Goal: Communication & Community: Answer question/provide support

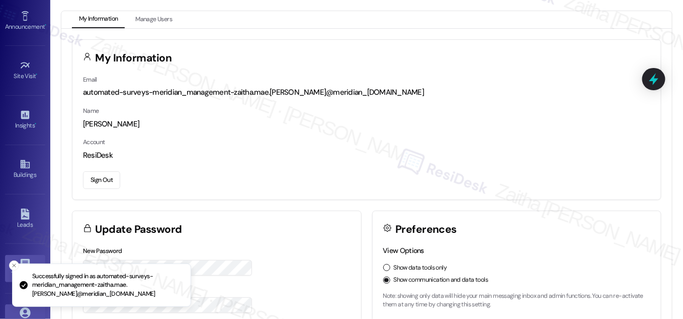
scroll to position [158, 0]
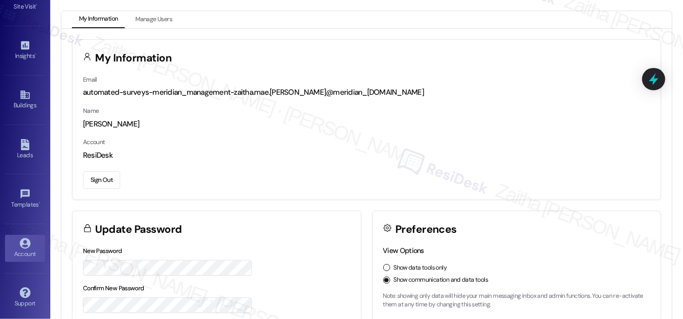
click at [27, 249] on div "Account" at bounding box center [25, 254] width 50 height 10
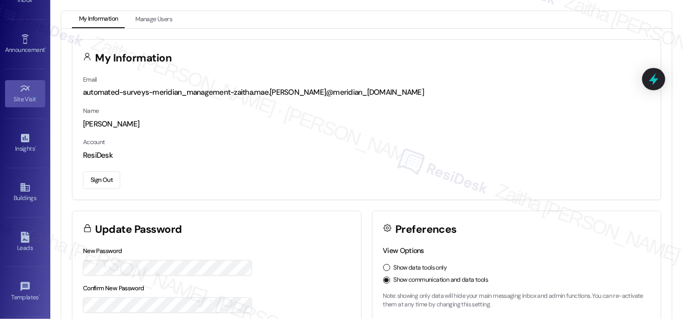
scroll to position [0, 0]
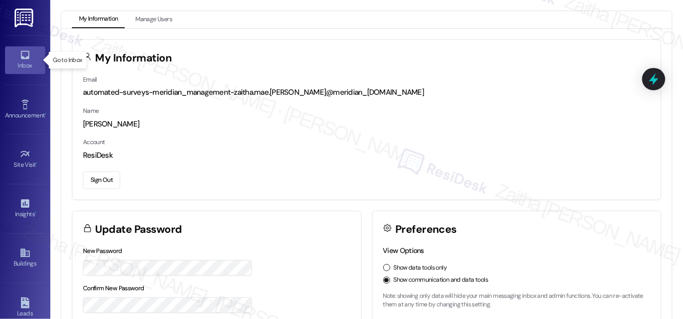
click at [25, 65] on div "Inbox" at bounding box center [25, 65] width 50 height 10
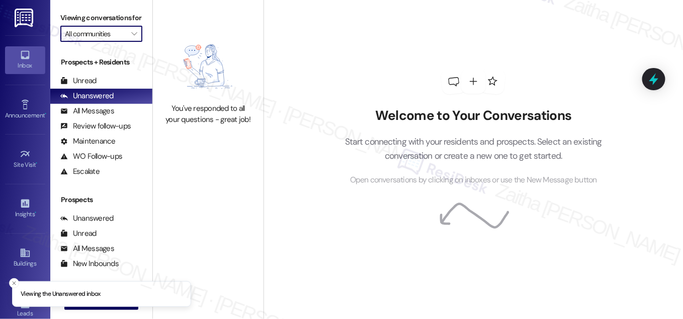
click at [115, 42] on input "All communities" at bounding box center [95, 34] width 61 height 16
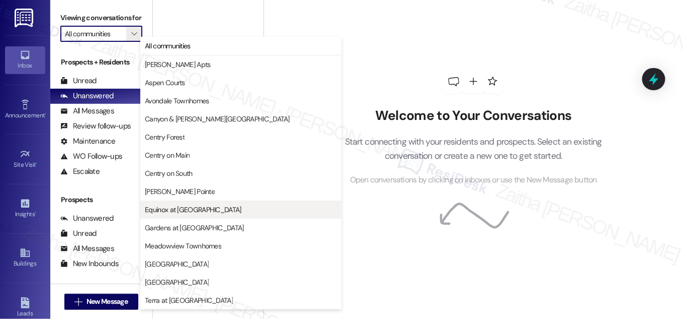
click at [212, 208] on span "Equinox at Midtown" at bounding box center [241, 209] width 192 height 10
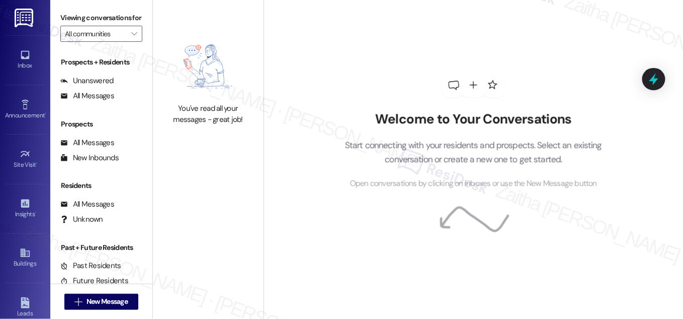
type input "Equinox at Midtown"
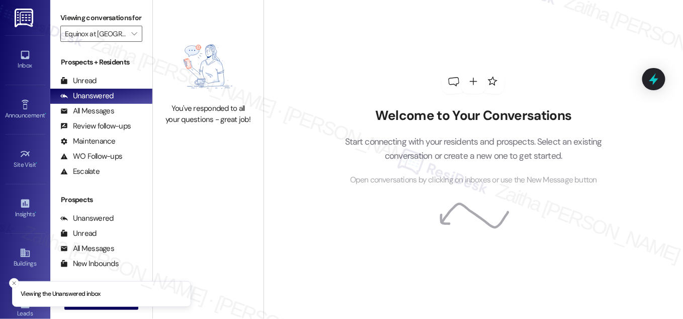
scroll to position [132, 0]
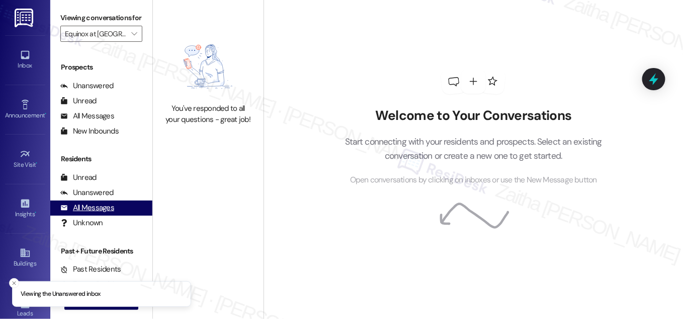
click at [100, 213] on div "All Messages" at bounding box center [87, 207] width 54 height 11
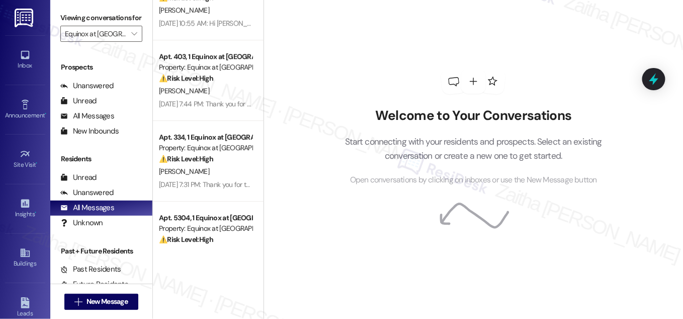
scroll to position [961, 0]
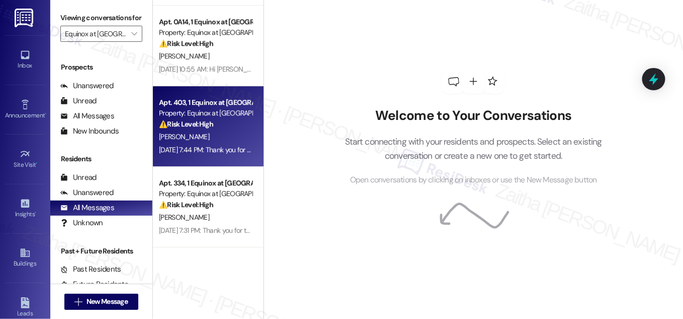
click at [234, 131] on div "N. Silva" at bounding box center [205, 136] width 95 height 13
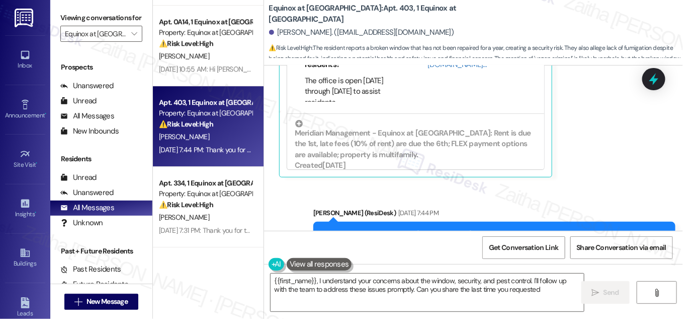
scroll to position [102, 0]
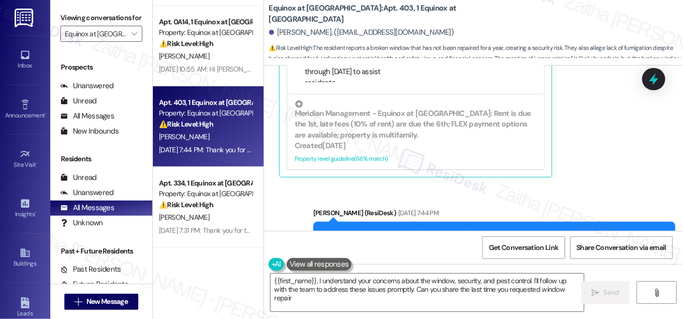
type textarea "{{first_name}}, I understand your concerns about the window, security, and pest…"
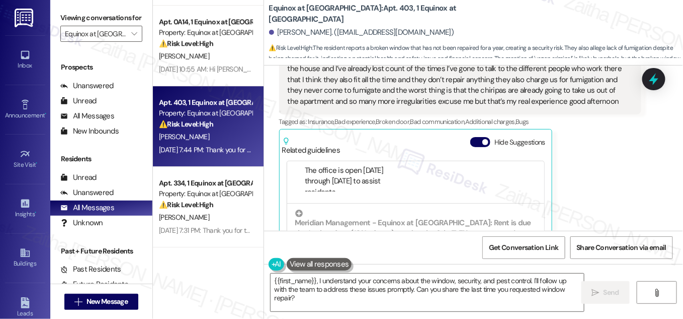
scroll to position [965, 0]
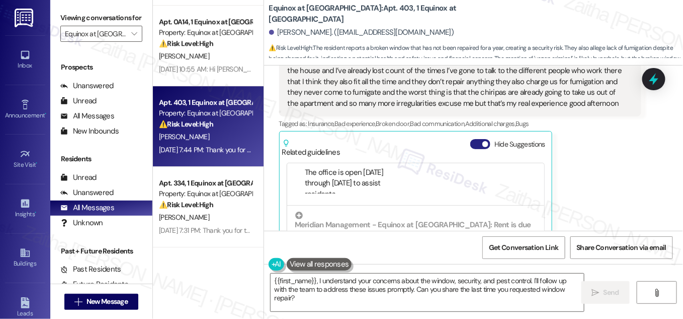
click at [478, 145] on button "Hide Suggestions" at bounding box center [481, 144] width 20 height 10
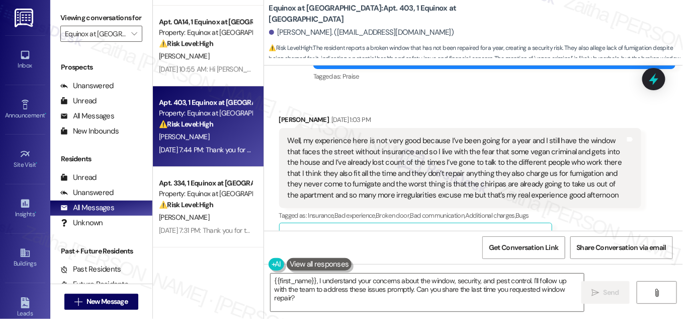
scroll to position [919, 0]
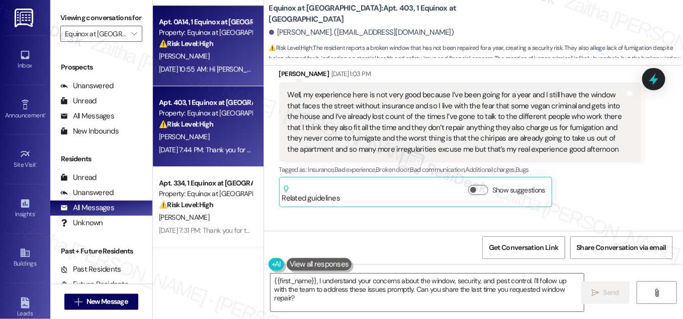
click at [224, 51] on div "L. Kinsey" at bounding box center [205, 56] width 95 height 13
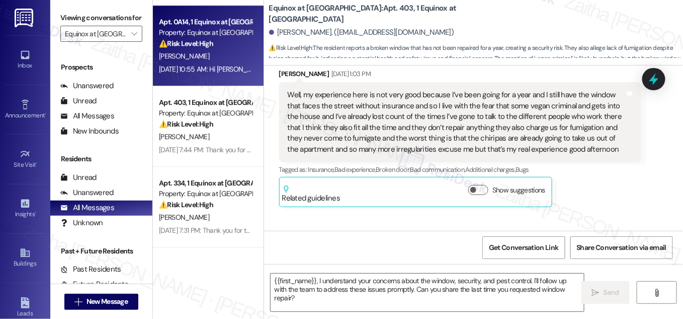
type textarea "Fetching suggested responses. Please feel free to read through the conversation…"
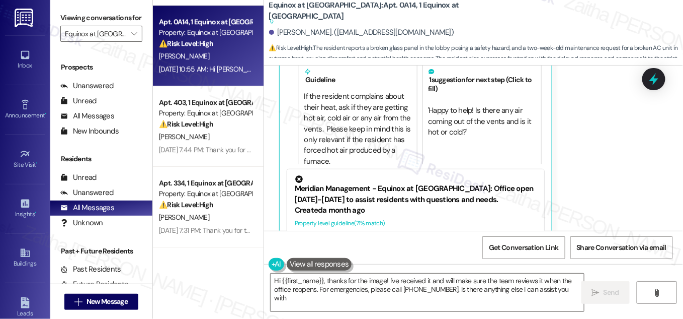
type textarea "Hi {{first_name}}, thanks for the image! I've received it and will make sure th…"
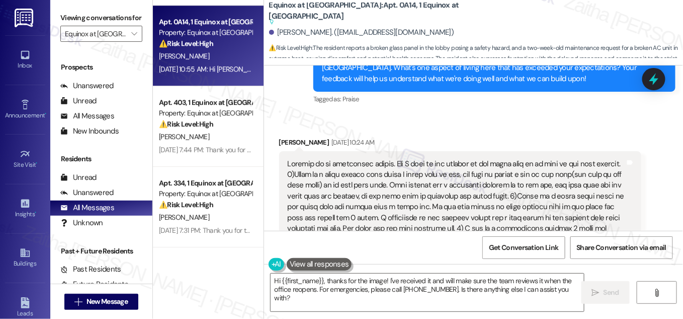
scroll to position [2446, 0]
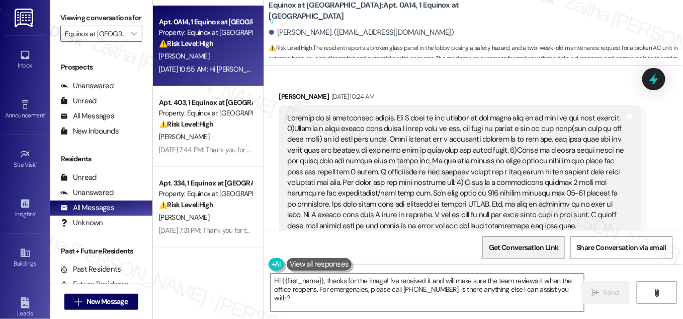
click at [521, 248] on span "Get Conversation Link" at bounding box center [523, 247] width 69 height 11
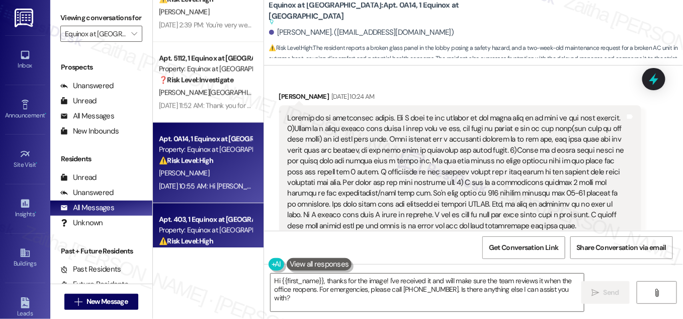
scroll to position [823, 0]
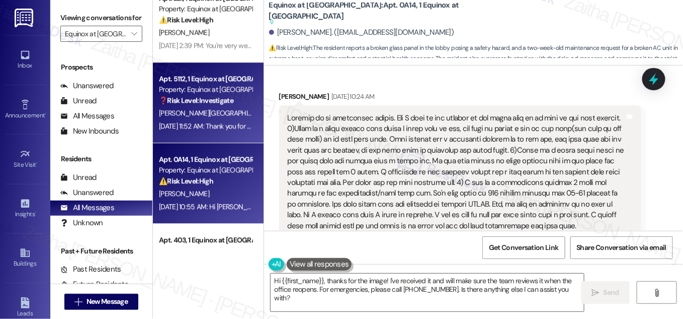
click at [224, 112] on div "C. Carlisle" at bounding box center [205, 113] width 95 height 13
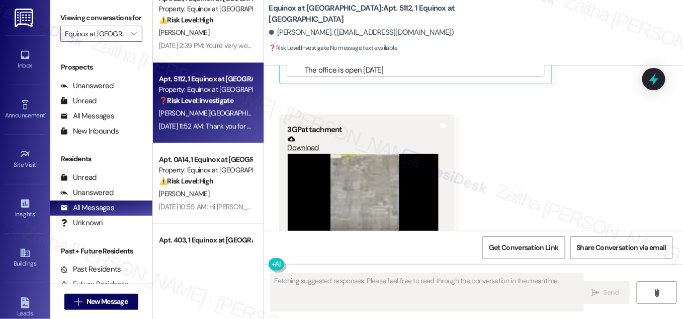
scroll to position [4343, 0]
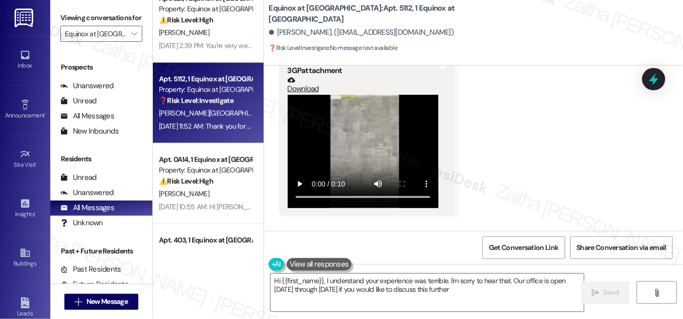
type textarea "Hi {{first_name}}, I understand your experience was terrible. I'm sorry to hear…"
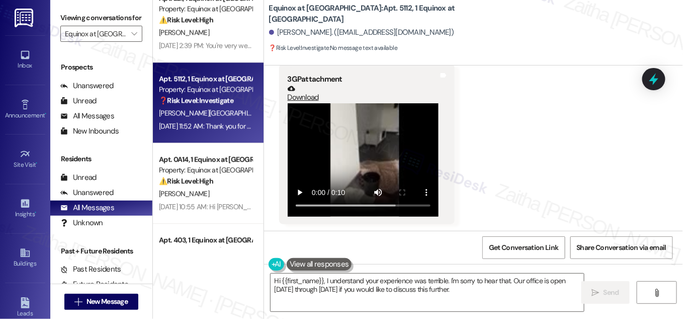
scroll to position [4263, 0]
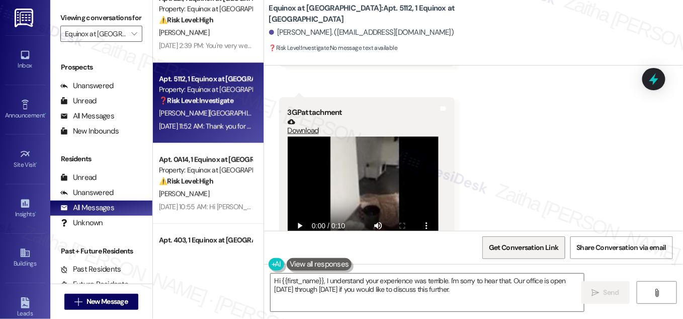
click at [524, 250] on span "Get Conversation Link" at bounding box center [523, 247] width 69 height 11
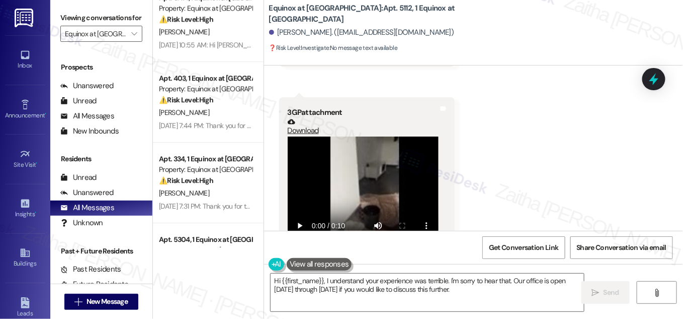
scroll to position [1006, 0]
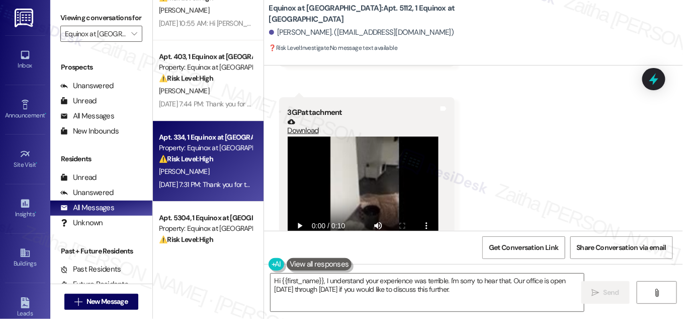
click at [193, 172] on div "J. Hines" at bounding box center [205, 171] width 95 height 13
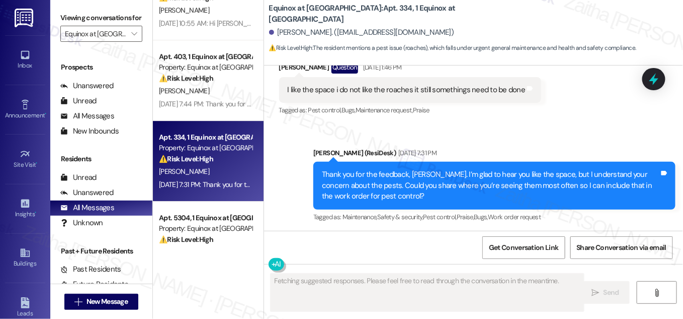
scroll to position [491, 0]
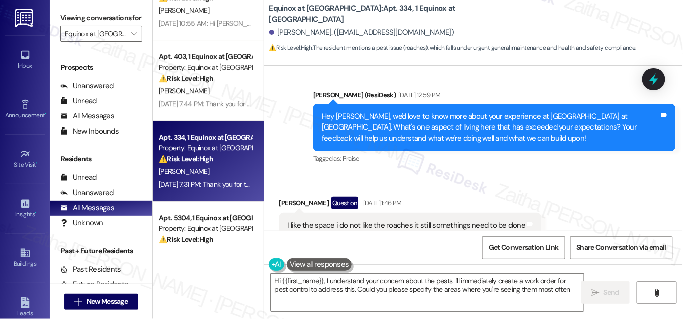
type textarea "Hi {{first_name}}, I understand your concern about the pests. I'll immediately …"
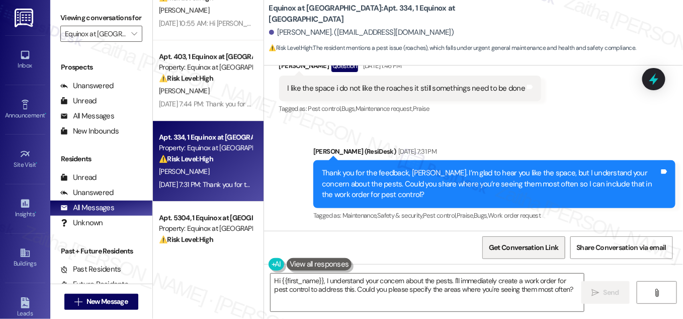
click at [514, 251] on span "Get Conversation Link" at bounding box center [523, 247] width 69 height 11
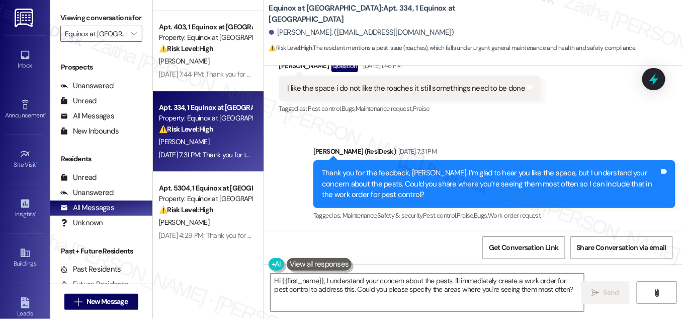
scroll to position [1052, 0]
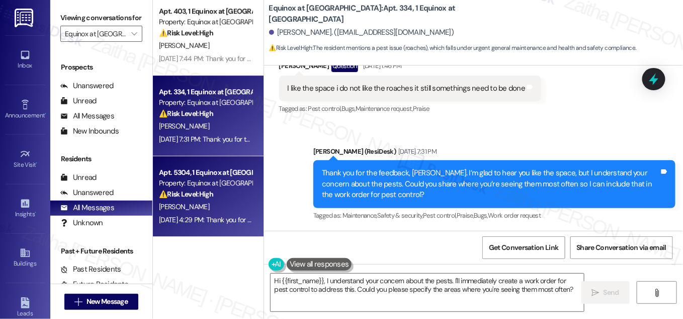
click at [229, 207] on div "K. Patterson" at bounding box center [205, 206] width 95 height 13
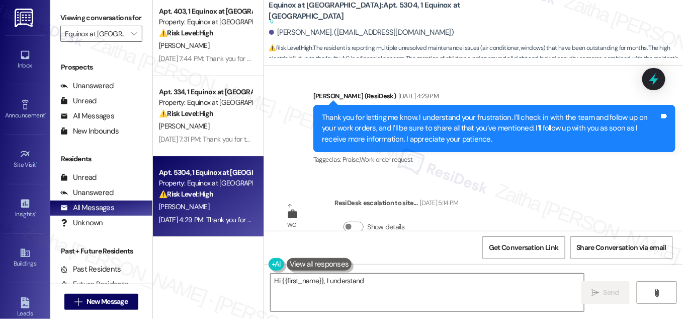
scroll to position [0, 0]
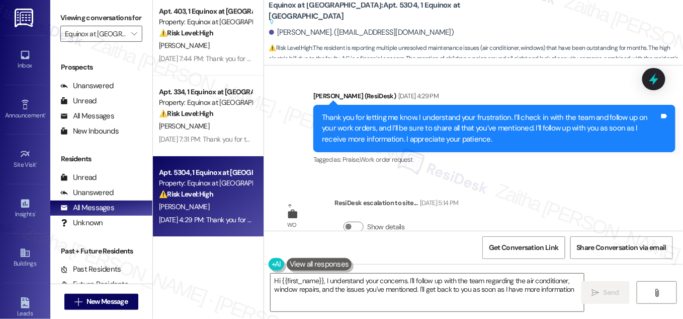
type textarea "Hi {{first_name}}, I understand your concerns. I'll follow up with the team reg…"
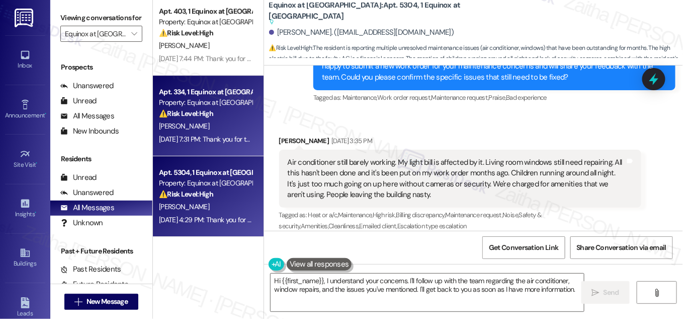
scroll to position [1143, 0]
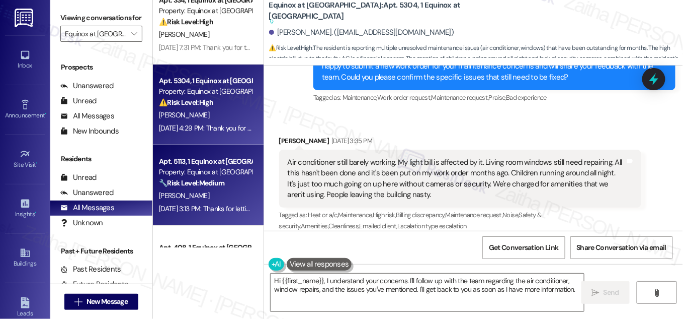
click at [243, 187] on div "🔧 Risk Level: Medium The resident is expressing concerns about hallway appearan…" at bounding box center [205, 183] width 93 height 11
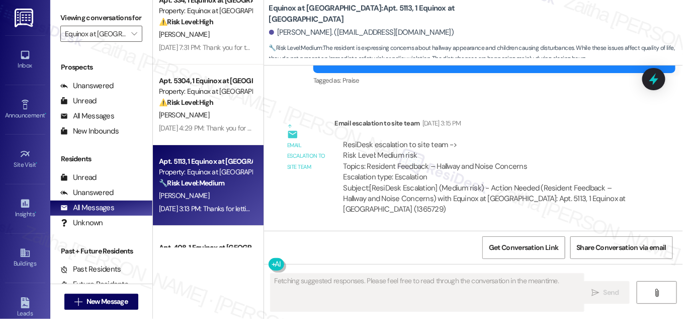
scroll to position [3275, 0]
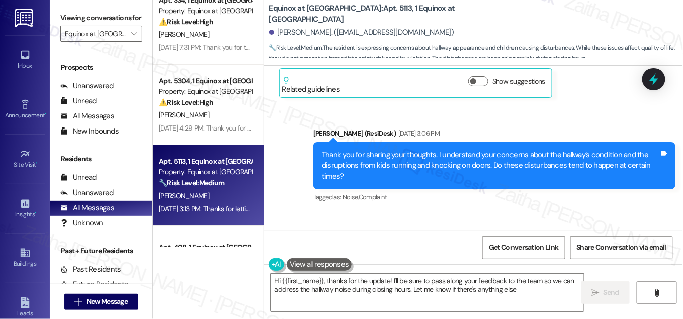
type textarea "Hi {{first_name}}, thanks for the update! I'll be sure to pass along your feedb…"
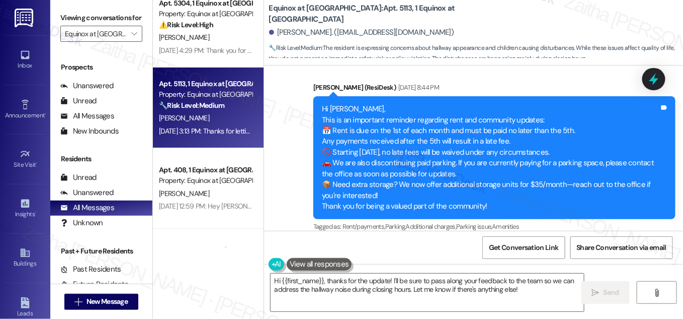
scroll to position [1327, 0]
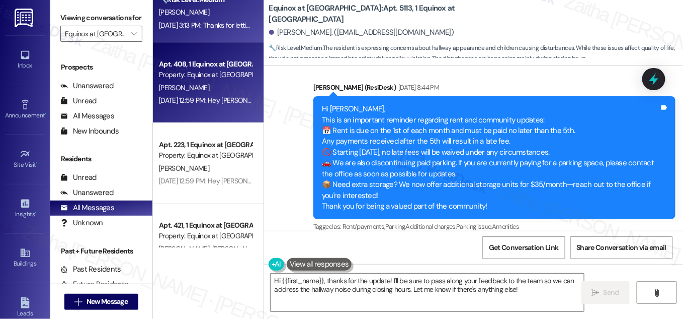
click at [204, 117] on div "Apt. 408, 1 Equinox at Midtown Property: Equinox at Midtown C. Mencer Aug 11, 2…" at bounding box center [208, 82] width 111 height 81
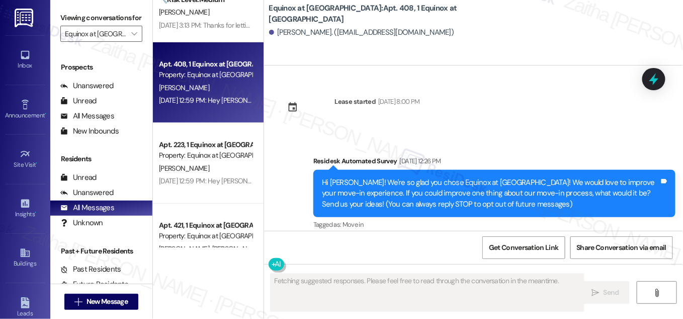
scroll to position [116, 0]
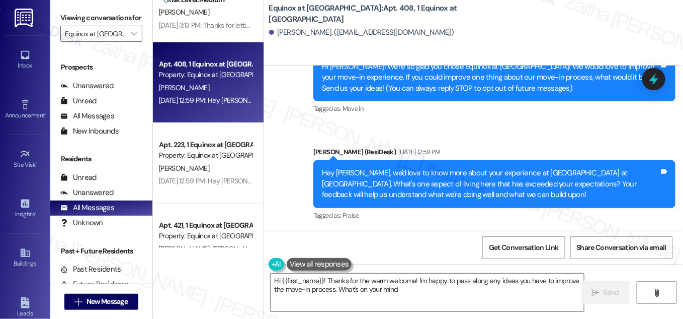
type textarea "Hi {{first_name}}! Thanks for the warm welcome! I'm happy to pass along any ide…"
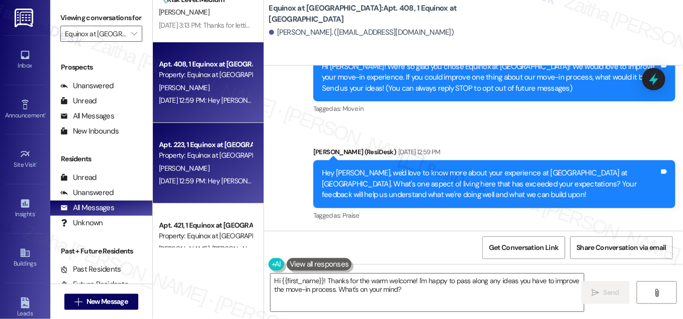
click at [231, 173] on div "T. Tidwell" at bounding box center [205, 168] width 95 height 13
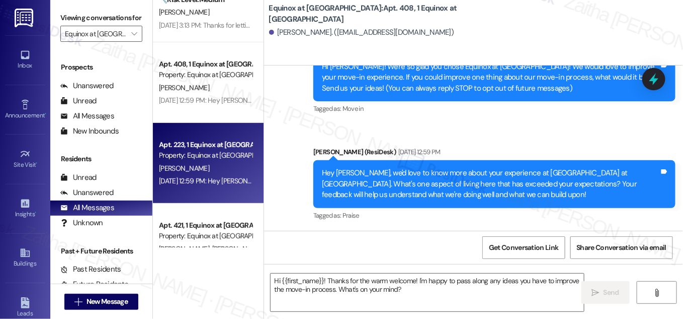
type textarea "Fetching suggested responses. Please feel free to read through the conversation…"
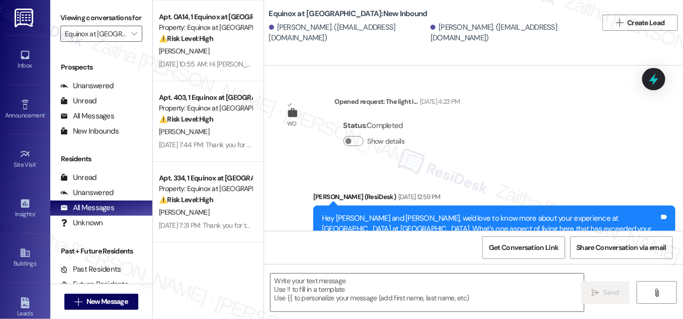
scroll to position [961, 0]
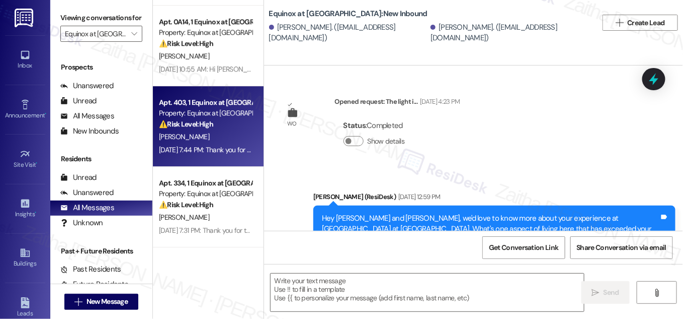
click at [204, 144] on div "Aug 11, 2025 at 7:44 PM: Thank you for letting us know, Nayades. I’m sorry to h…" at bounding box center [205, 149] width 95 height 13
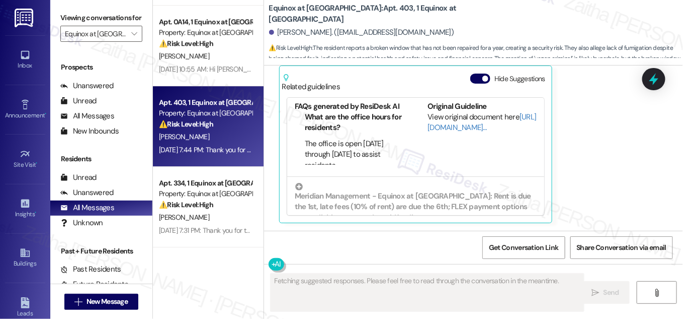
scroll to position [102, 0]
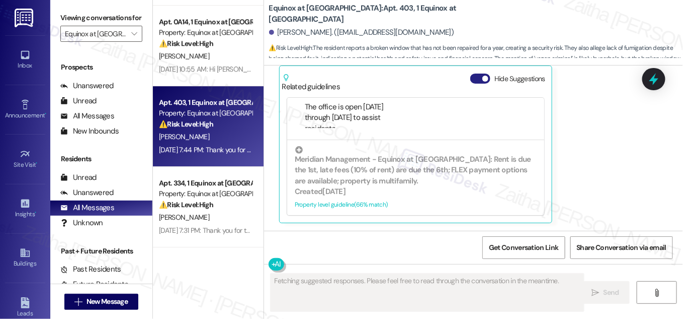
click at [479, 75] on button "Hide Suggestions" at bounding box center [481, 78] width 20 height 10
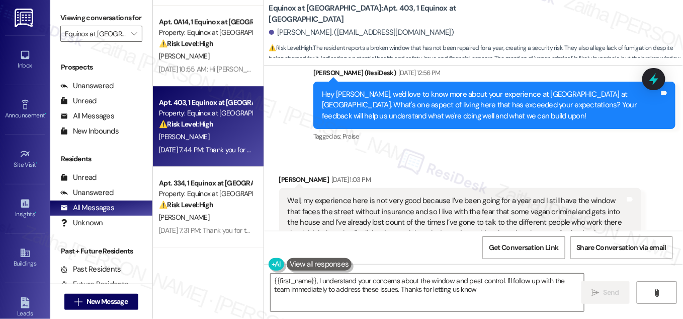
type textarea "{{first_name}}, I understand your concerns about the window and pest control. I…"
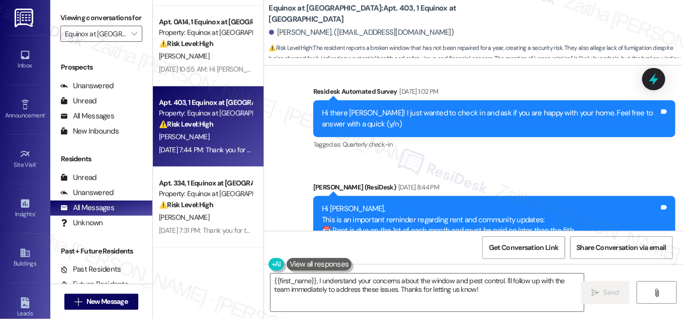
scroll to position [425, 0]
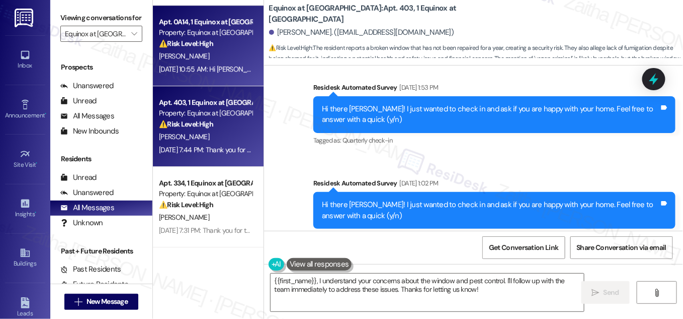
click at [208, 52] on div "L. Kinsey" at bounding box center [205, 56] width 95 height 13
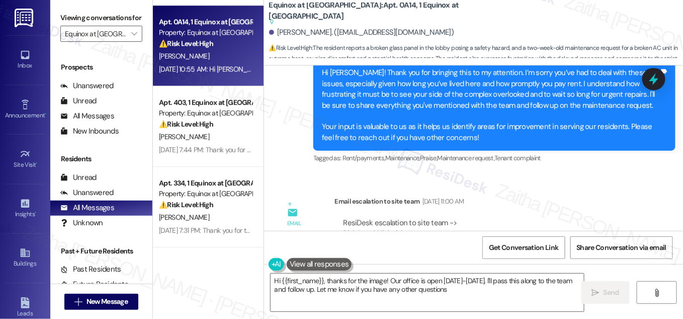
type textarea "Hi {{first_name}}, thanks for the image! Our office is open Monday-Saturday. I'…"
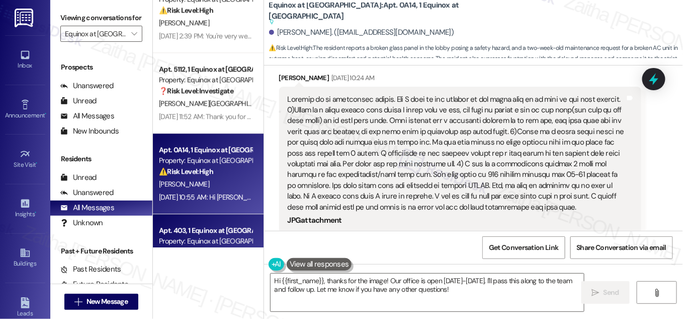
scroll to position [0, 0]
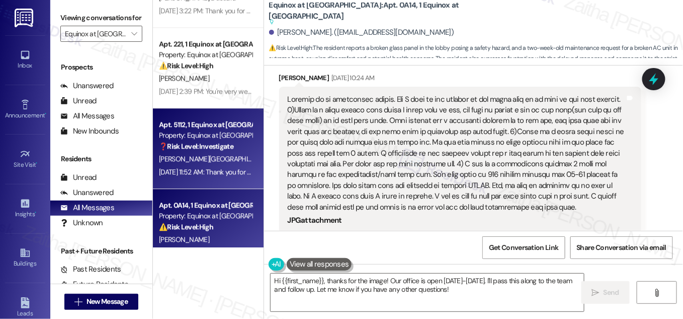
click at [205, 164] on div "C. Carlisle" at bounding box center [205, 158] width 95 height 13
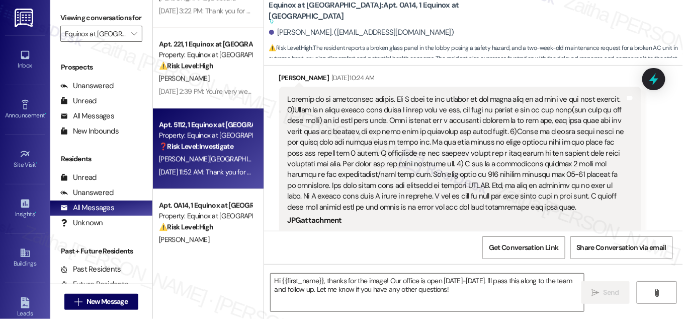
type textarea "Fetching suggested responses. Please feel free to read through the conversation…"
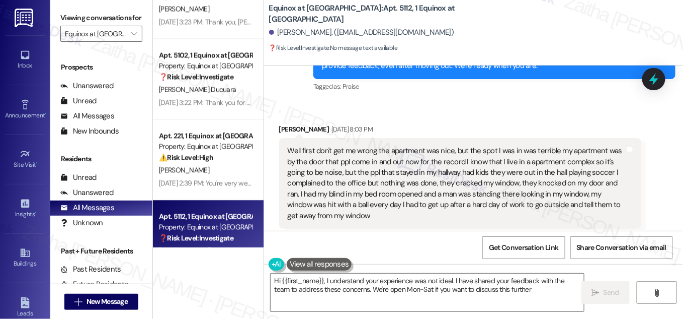
type textarea "Hi {{first_name}}, I understand your experience was not ideal. I have shared yo…"
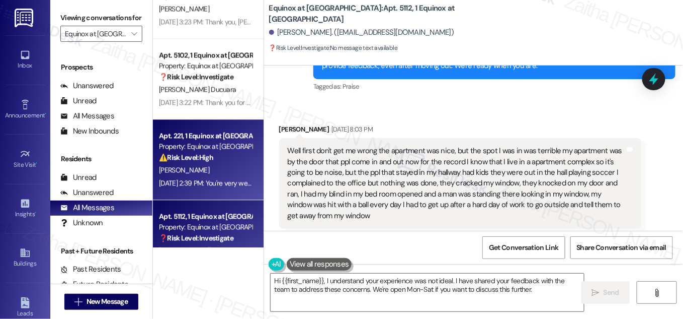
click at [228, 168] on div "C. Hawkins" at bounding box center [205, 170] width 95 height 13
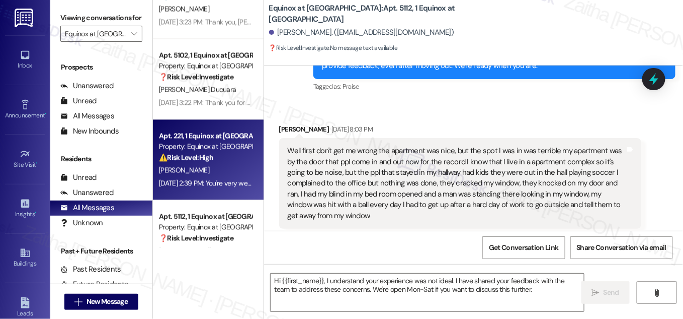
type textarea "Fetching suggested responses. Please feel free to read through the conversation…"
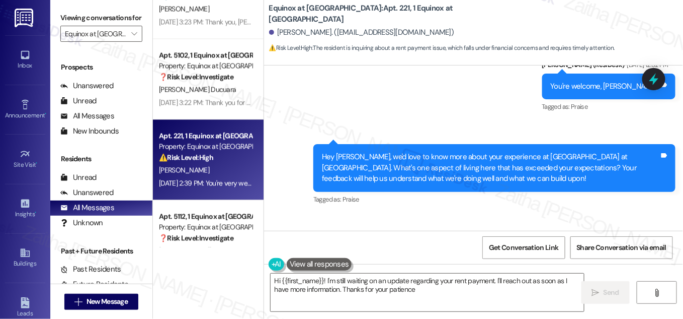
type textarea "Hi {{first_name}}! I'm still waiting on an update regarding your rent payment. …"
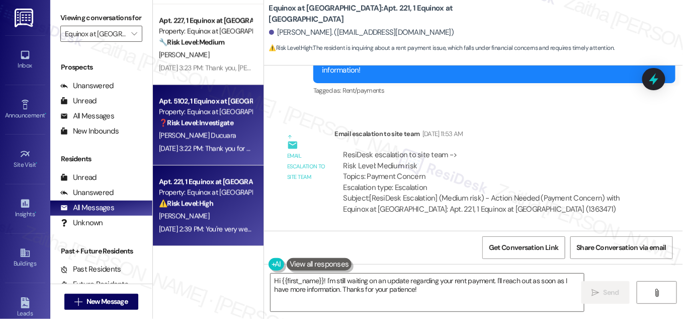
click at [225, 140] on div "D. Olarte Ducuara" at bounding box center [205, 135] width 95 height 13
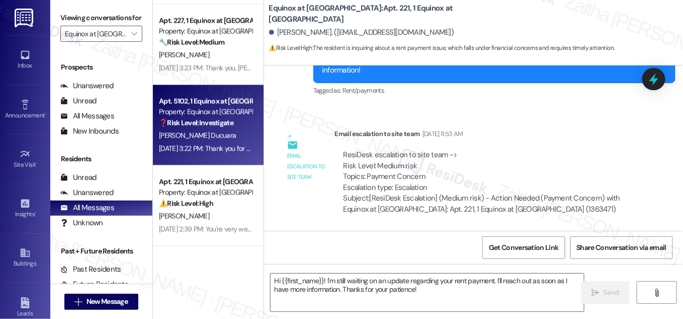
type textarea "Fetching suggested responses. Please feel free to read through the conversation…"
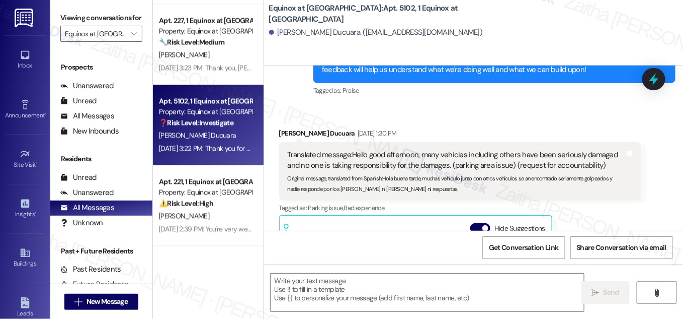
type textarea "Fetching suggested responses. Please feel free to read through the conversation…"
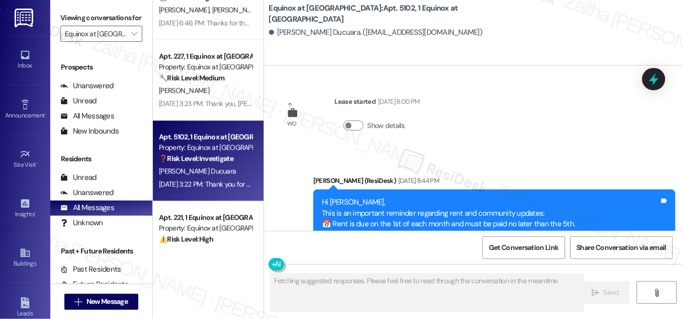
scroll to position [549, 0]
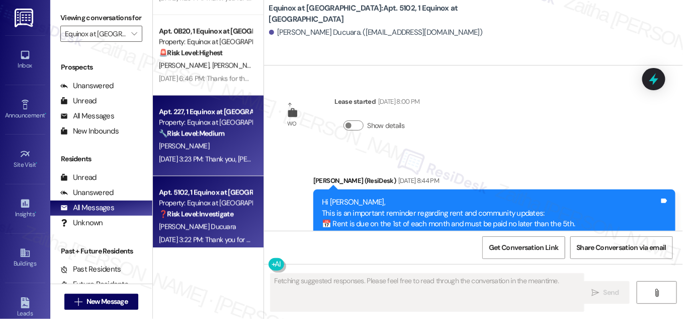
click at [221, 142] on div "L. Hackbarth" at bounding box center [205, 146] width 95 height 13
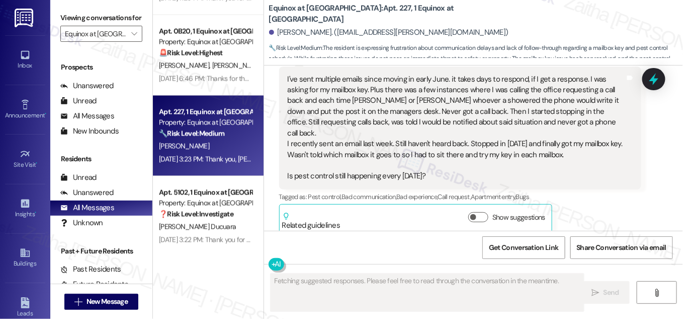
scroll to position [772, 0]
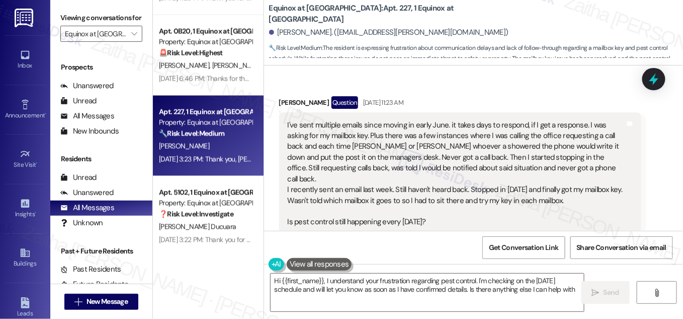
type textarea "Hi {{first_name}}, I understand your frustration regarding pest control. I'm ch…"
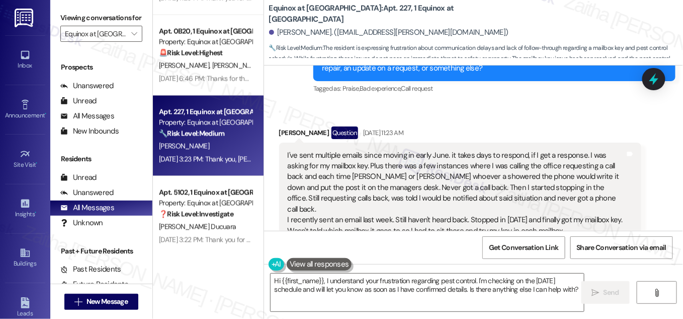
scroll to position [726, 0]
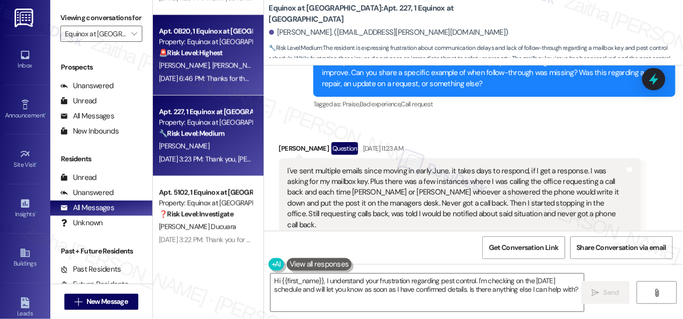
click at [238, 61] on div "A. Patterson C. Patterson" at bounding box center [205, 65] width 95 height 13
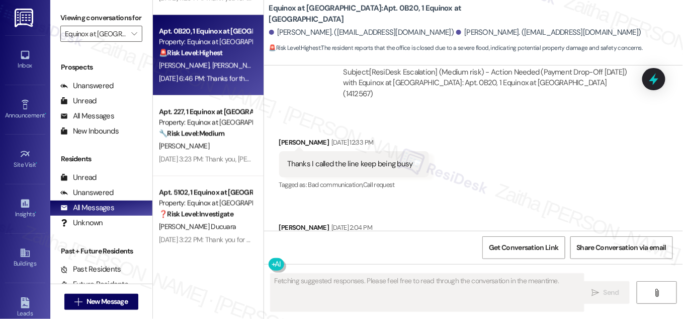
scroll to position [3954, 0]
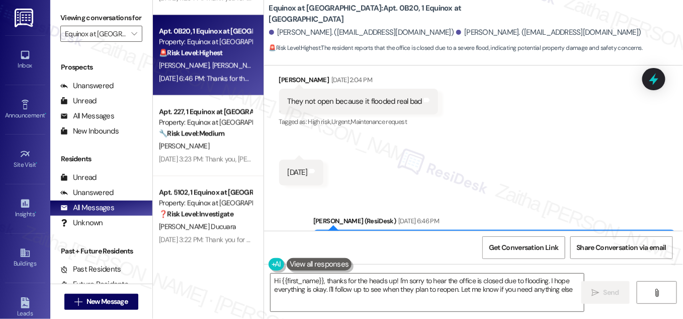
type textarea "Hi {{first_name}}, thanks for the heads up! I'm sorry to hear the office is clo…"
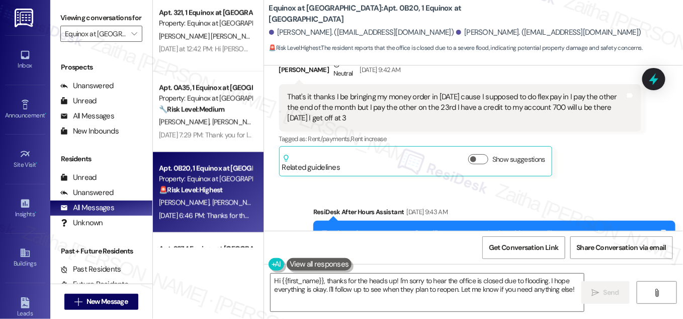
scroll to position [412, 0]
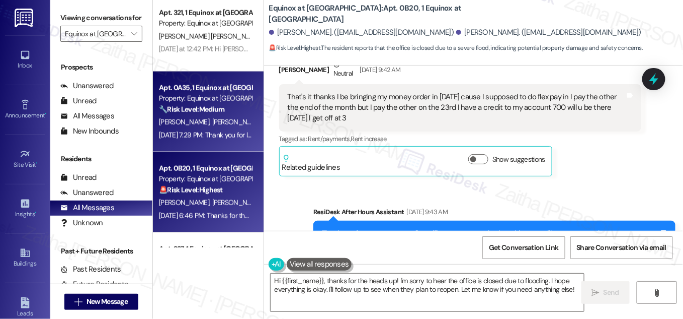
click at [234, 97] on div "Property: Equinox at Midtown" at bounding box center [205, 98] width 93 height 11
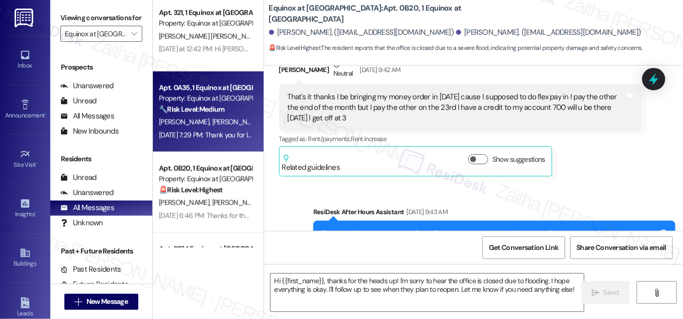
type textarea "Fetching suggested responses. Please feel free to read through the conversation…"
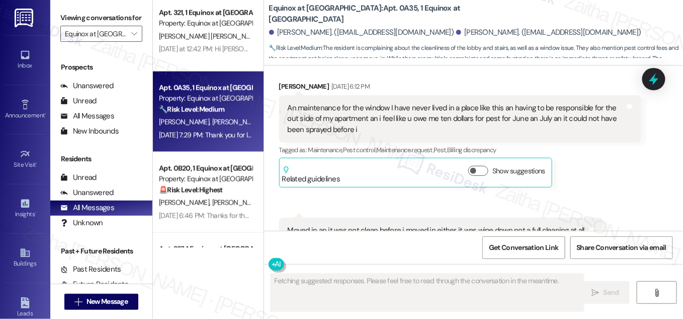
scroll to position [4145, 0]
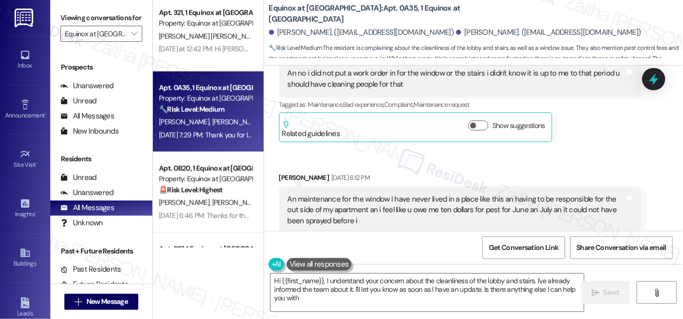
type textarea "Hi {{first_name}}, I understand your concern about the cleanliness of the lobby…"
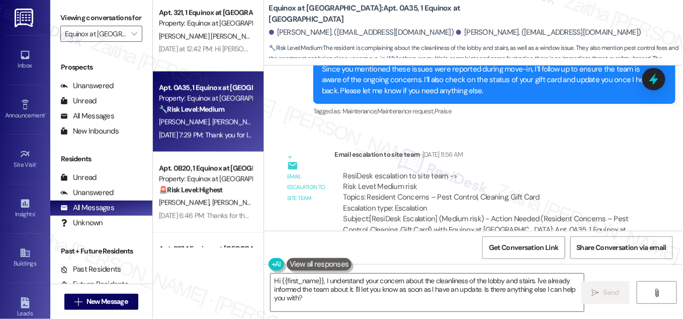
scroll to position [4557, 0]
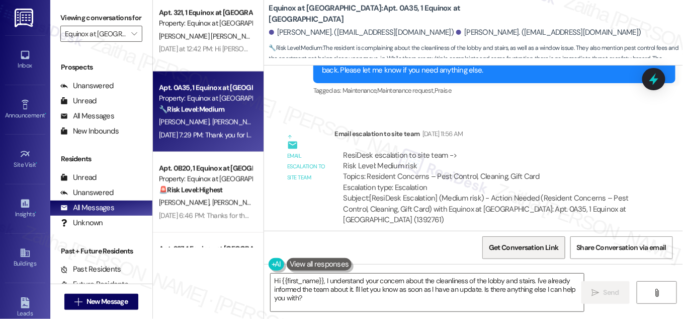
click at [504, 248] on span "Get Conversation Link" at bounding box center [523, 247] width 69 height 11
click at [92, 37] on input "Equinox at Midtown" at bounding box center [95, 34] width 61 height 16
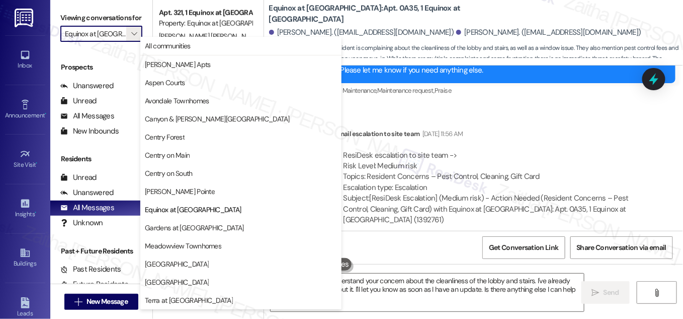
click at [202, 263] on span "Park Canyon" at bounding box center [241, 264] width 192 height 10
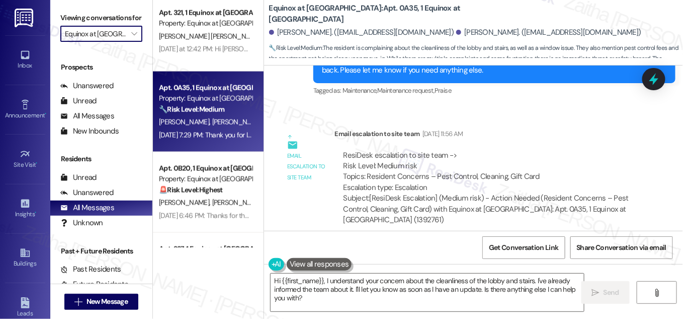
type input "Park Canyon"
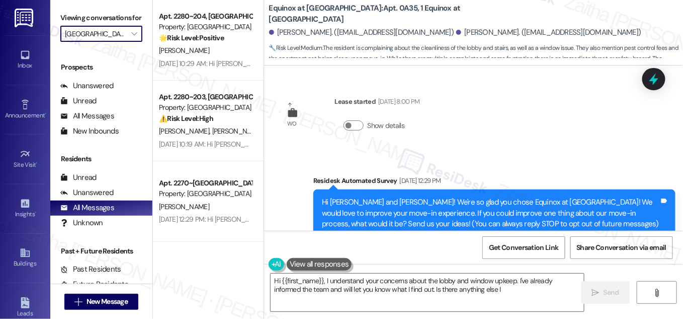
scroll to position [4785, 0]
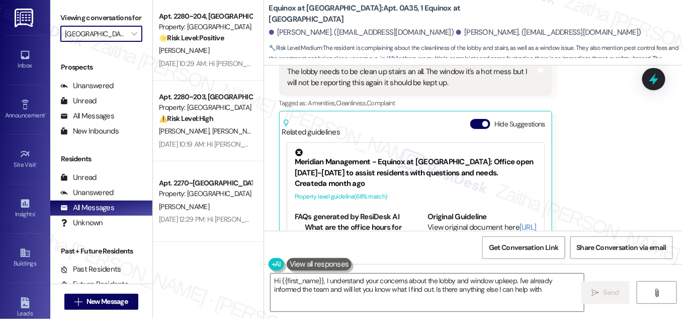
type textarea "Hi {{first_name}}, I understand your concerns about the lobby and window upkeep…"
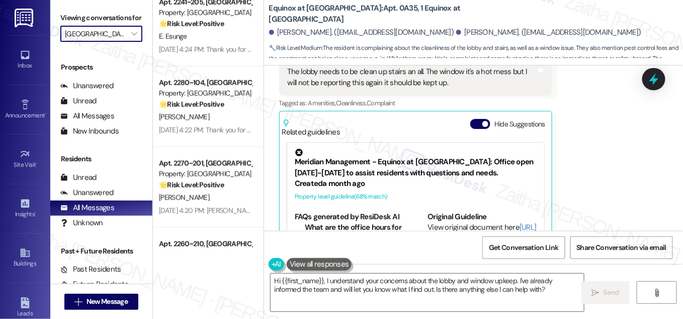
scroll to position [503, 0]
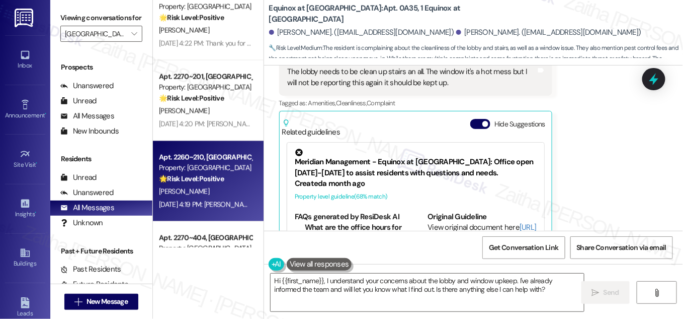
click at [232, 189] on div "W. Harden" at bounding box center [205, 191] width 95 height 13
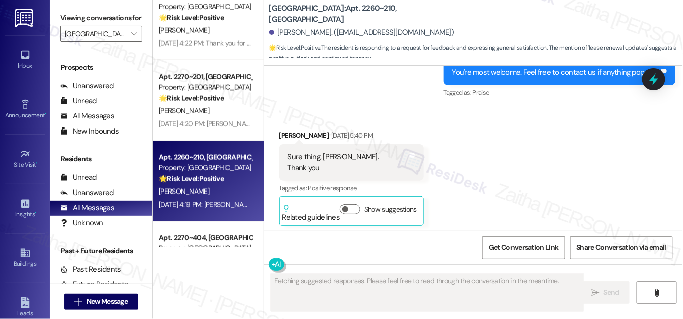
scroll to position [4063, 0]
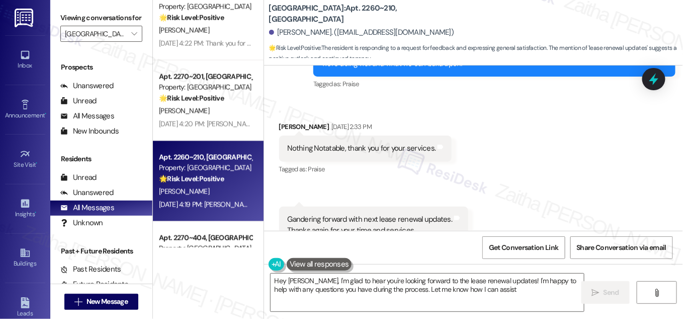
type textarea "Hey William, I'm glad to hear you're looking forward to the lease renewal updat…"
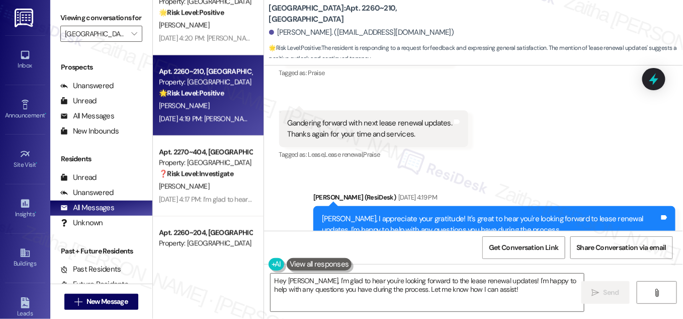
scroll to position [640, 0]
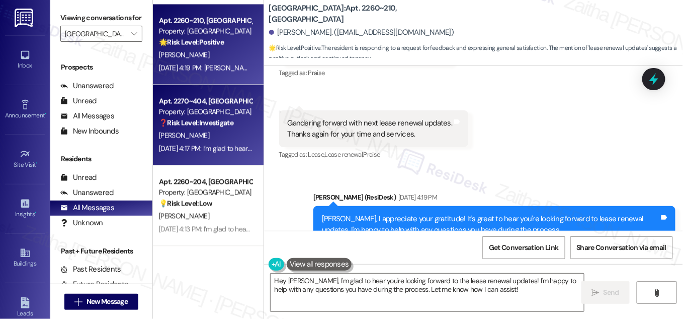
click at [205, 136] on div "H. Martin" at bounding box center [205, 135] width 95 height 13
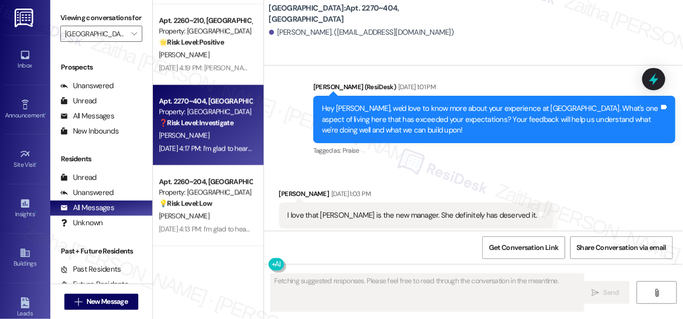
scroll to position [1067, 0]
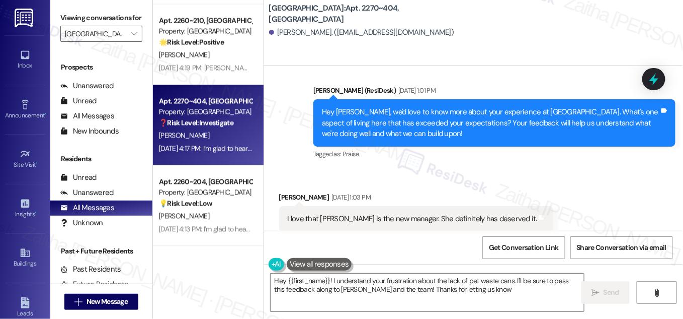
type textarea "Hey {{first_name}}! I understand your frustration about the lack of pet waste c…"
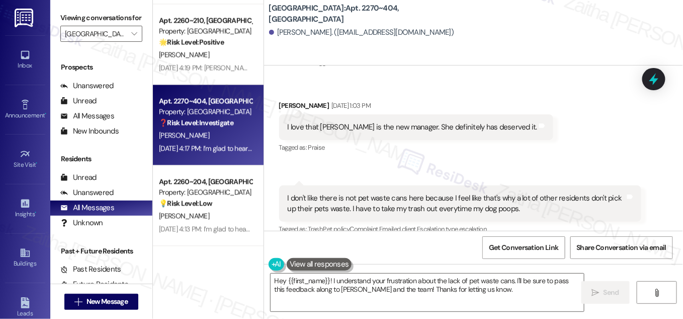
scroll to position [1205, 0]
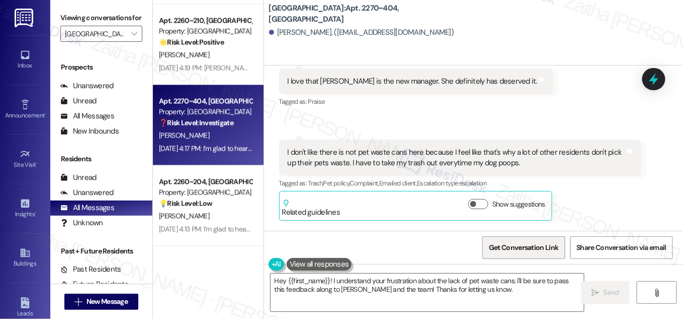
click at [527, 253] on span "Get Conversation Link" at bounding box center [523, 248] width 73 height 22
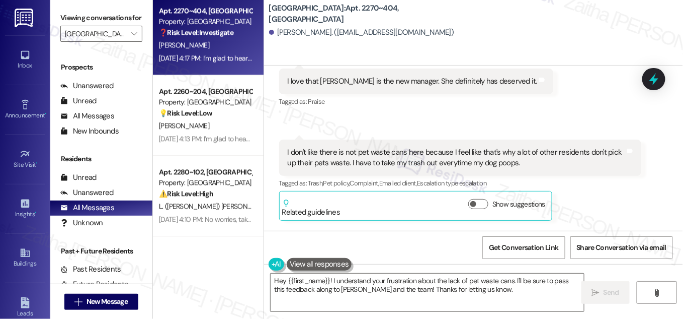
scroll to position [732, 0]
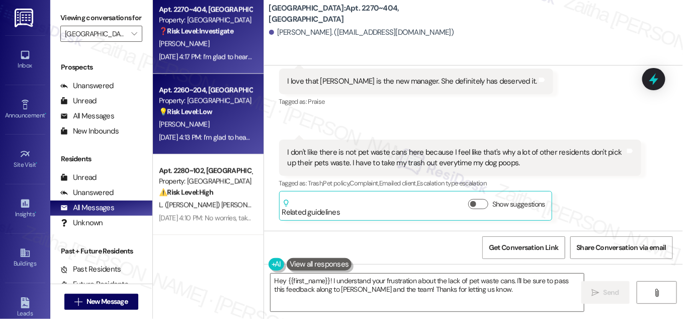
click at [226, 131] on div "Aug 11, 2025 at 4:13 PM: I’m glad to hear you’ve had a positive experience with…" at bounding box center [205, 137] width 95 height 13
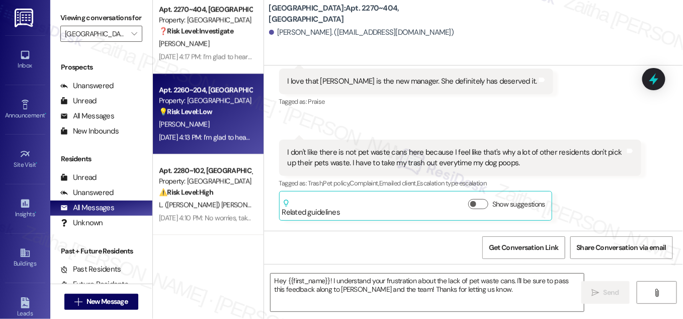
type textarea "Fetching suggested responses. Please feel free to read through the conversation…"
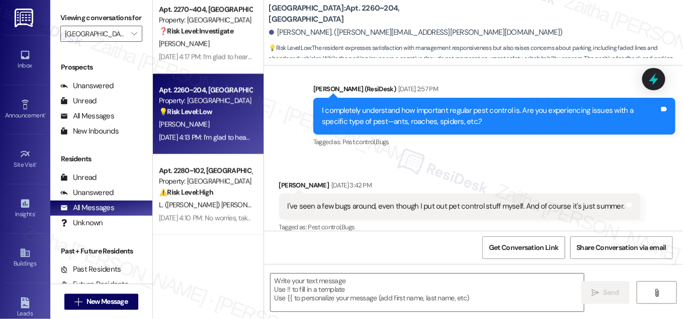
type textarea "Fetching suggested responses. Please feel free to read through the conversation…"
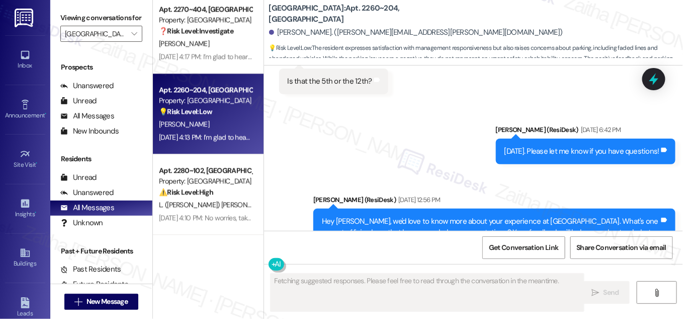
scroll to position [2040, 0]
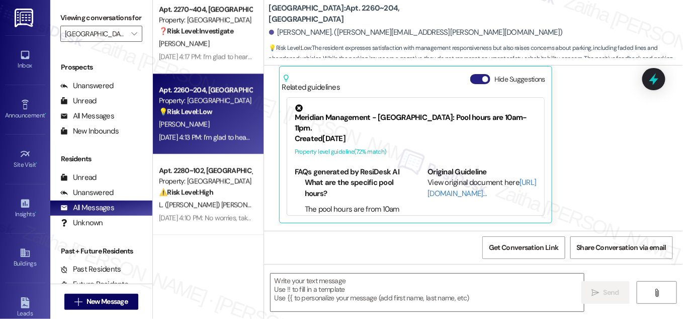
click at [473, 79] on button "Hide Suggestions" at bounding box center [481, 79] width 20 height 10
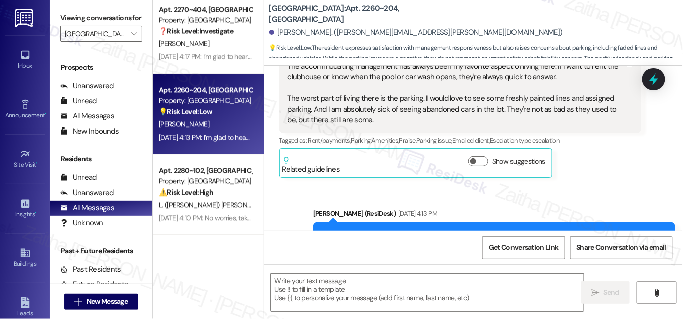
scroll to position [1971, 0]
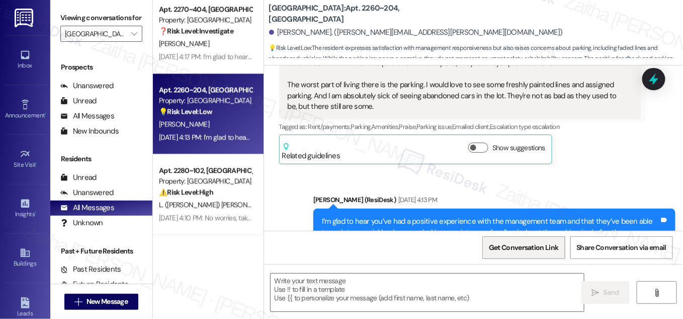
click at [504, 252] on span "Get Conversation Link" at bounding box center [523, 247] width 69 height 11
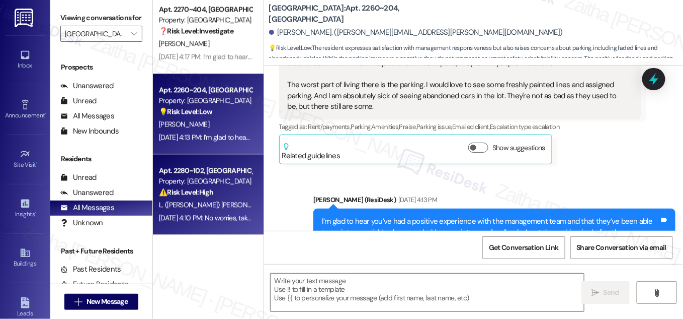
click at [225, 197] on div "Apt. 2280~102, 1 Park Canyon Property: Park Canyon ⚠️ Risk Level: High The resi…" at bounding box center [205, 181] width 95 height 34
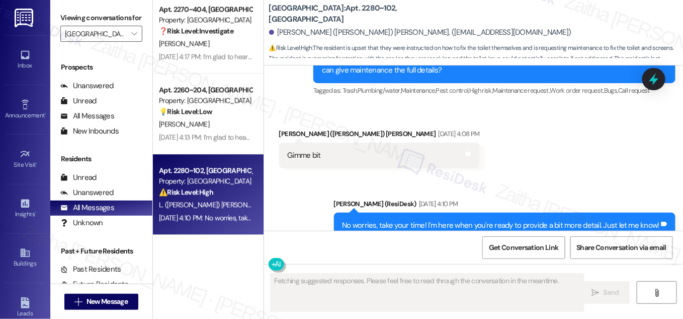
scroll to position [2173, 0]
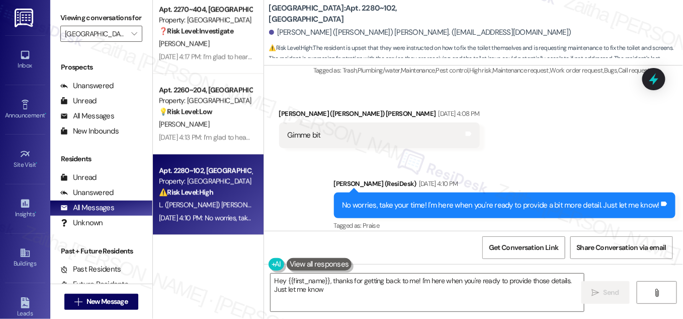
type textarea "Hey {{first_name}}, thanks for getting back to me! I'm here when you're ready t…"
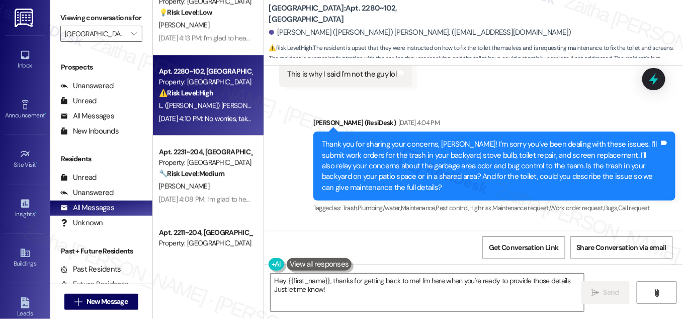
scroll to position [869, 0]
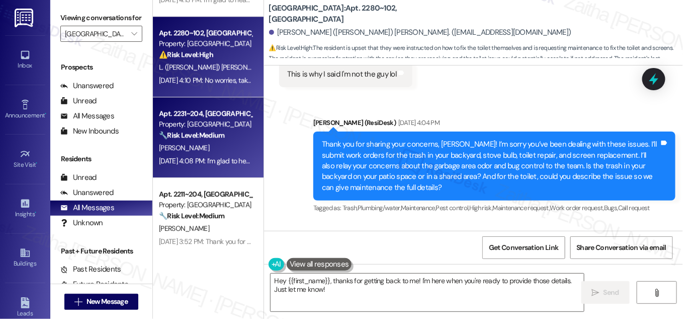
click at [222, 144] on div "S. Jinks" at bounding box center [205, 147] width 95 height 13
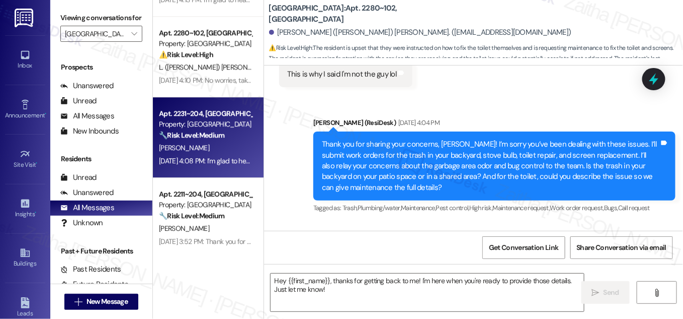
type textarea "Fetching suggested responses. Please feel free to read through the conversation…"
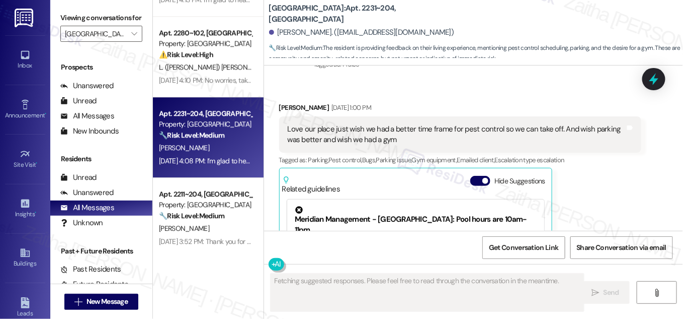
scroll to position [1022, 0]
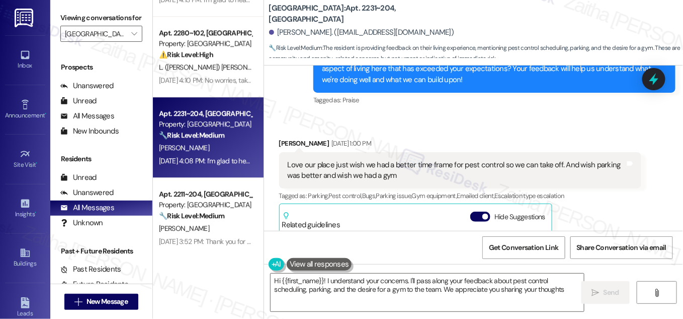
type textarea "Hi {{first_name}}! I understand your concerns. I'll pass along your feedback ab…"
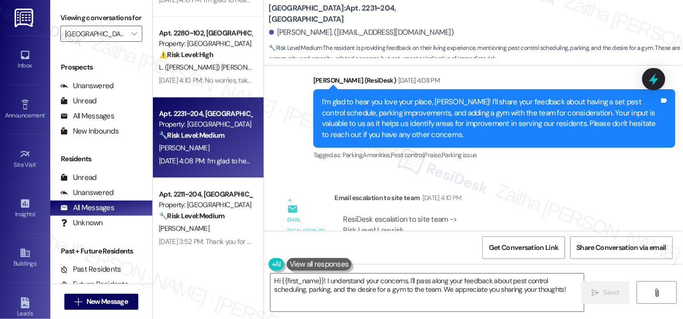
scroll to position [1355, 0]
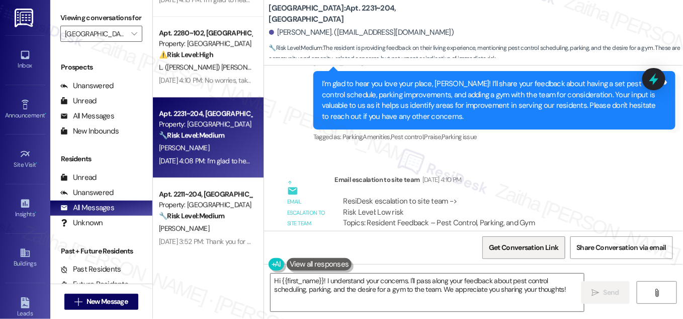
click at [528, 251] on span "Get Conversation Link" at bounding box center [523, 247] width 69 height 11
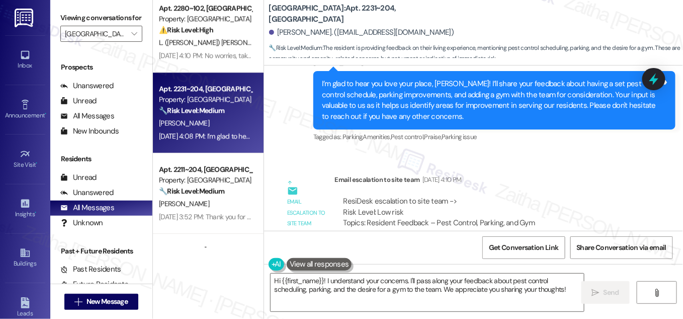
scroll to position [961, 0]
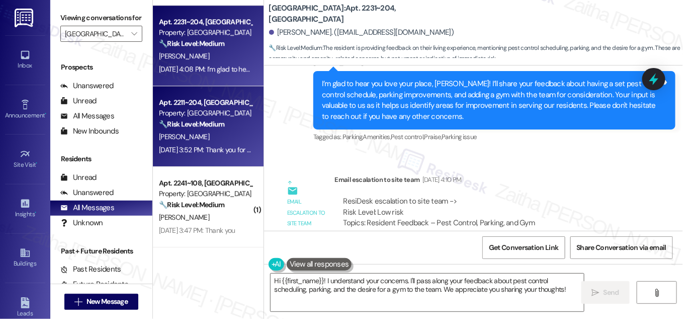
click at [214, 140] on div "P. Rutland" at bounding box center [205, 136] width 95 height 13
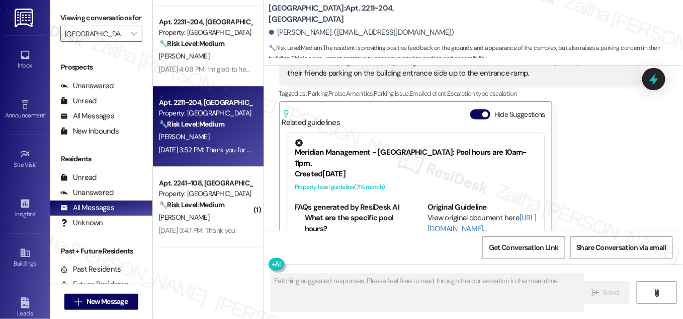
scroll to position [825, 0]
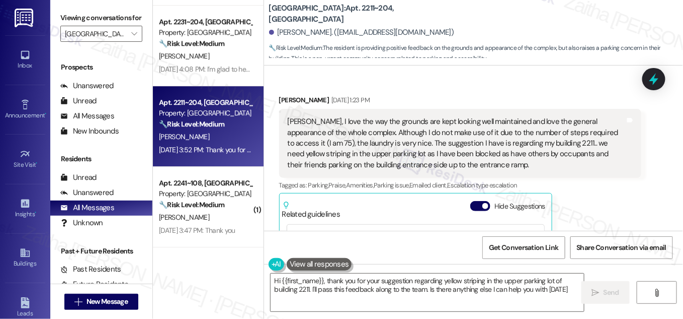
type textarea "Hi {{first_name}}, thank you for your suggestion regarding yellow striping in t…"
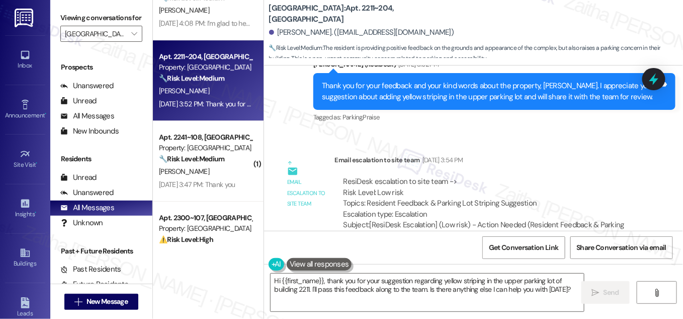
scroll to position [1183, 0]
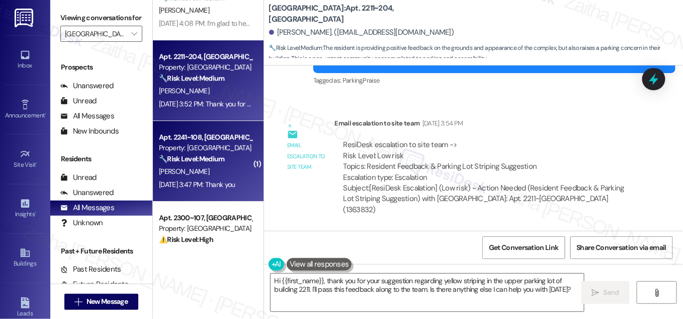
click at [221, 168] on div "R. Hammill" at bounding box center [205, 171] width 95 height 13
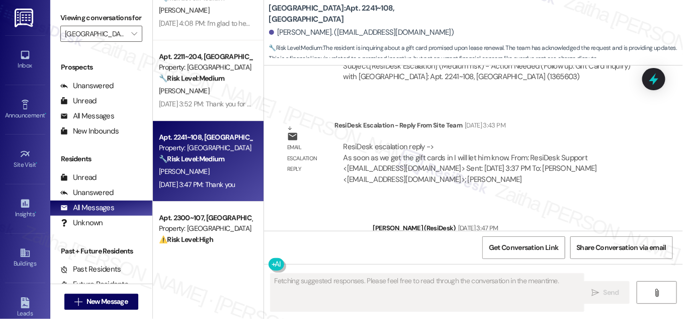
scroll to position [10618, 0]
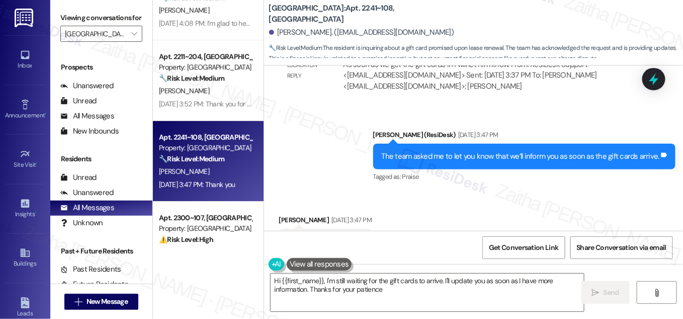
type textarea "Hi {{first_name}}, I'm still waiting for the gift cards to arrive. I'll update …"
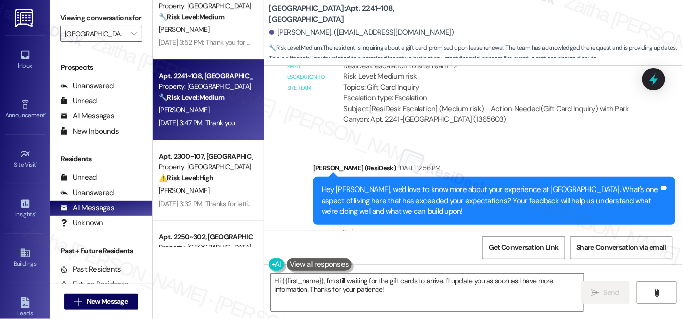
scroll to position [1143, 0]
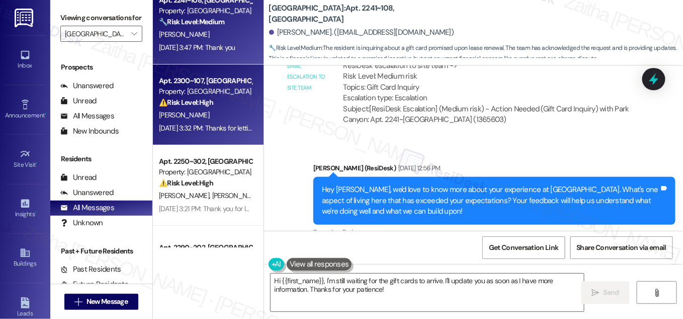
click at [227, 109] on div "C. Zacharie" at bounding box center [205, 115] width 95 height 13
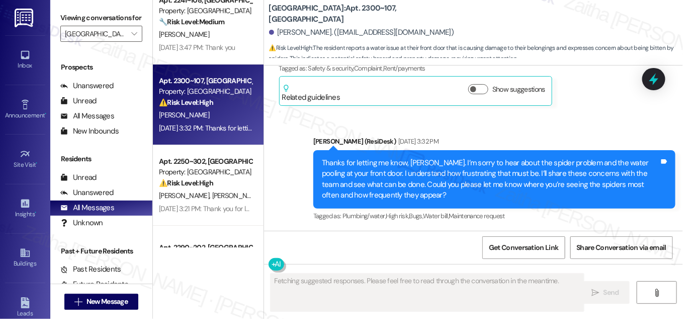
scroll to position [618, 0]
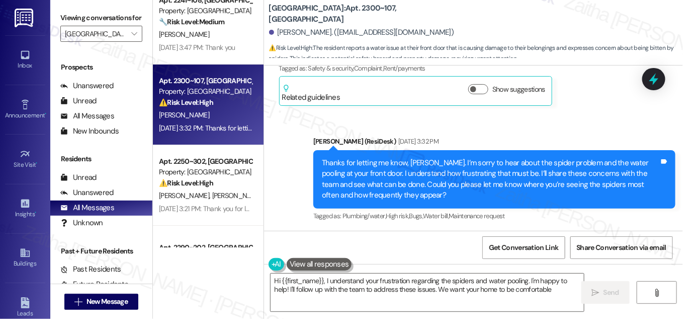
type textarea "Hi {{first_name}}, I understand your frustration regarding the spiders and wate…"
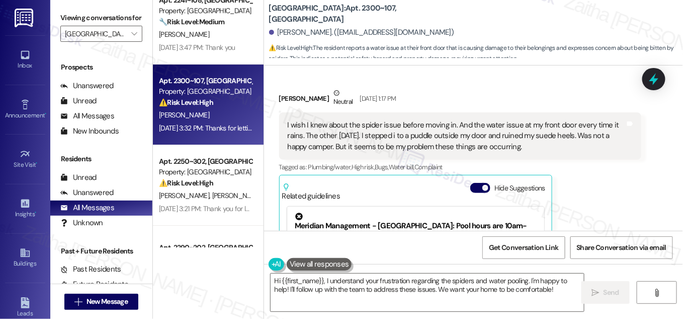
scroll to position [252, 0]
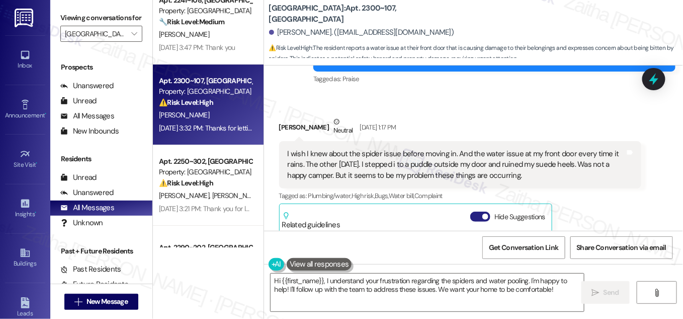
click at [471, 215] on button "Hide Suggestions" at bounding box center [481, 216] width 20 height 10
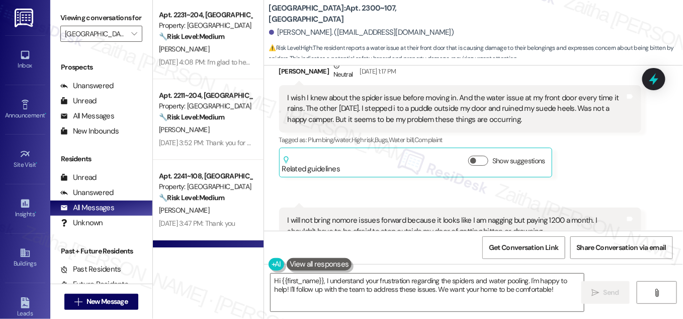
scroll to position [869, 0]
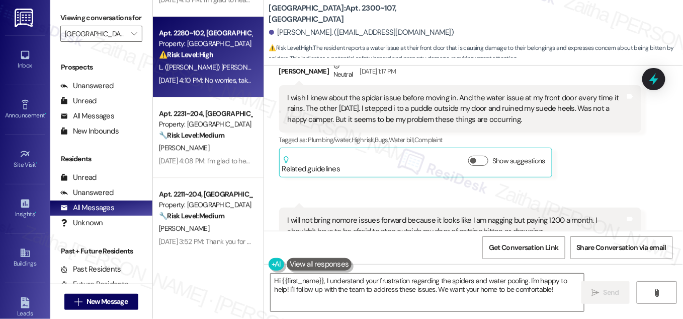
click at [239, 61] on div "L. (Logan) Spaulding" at bounding box center [205, 67] width 95 height 13
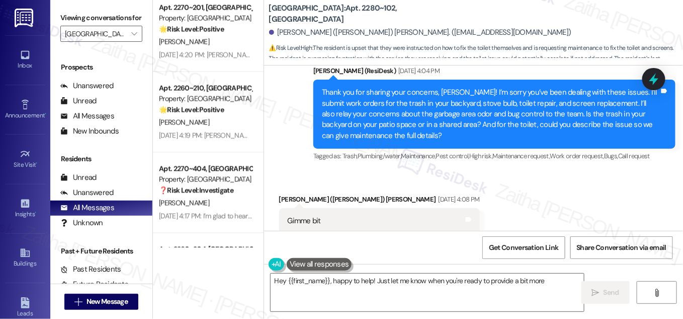
scroll to position [549, 0]
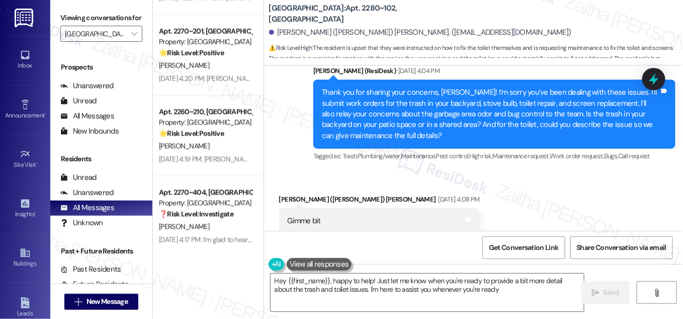
type textarea "Hey {{first_name}}, happy to help! Just let me know when you're ready to provid…"
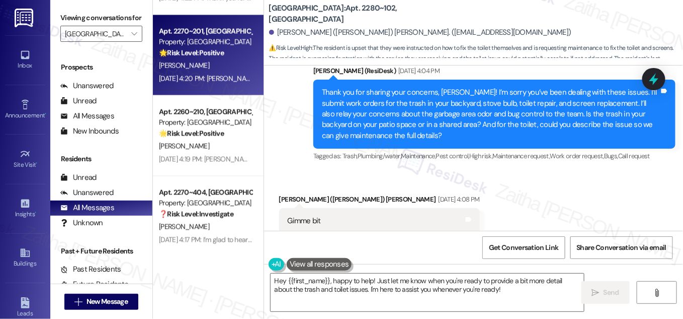
click at [209, 68] on div "K. Pineda" at bounding box center [205, 65] width 95 height 13
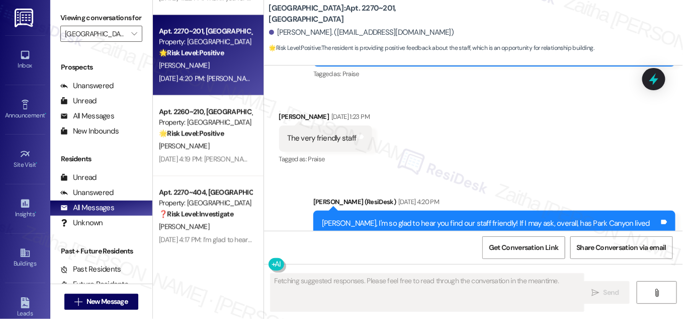
scroll to position [1123, 0]
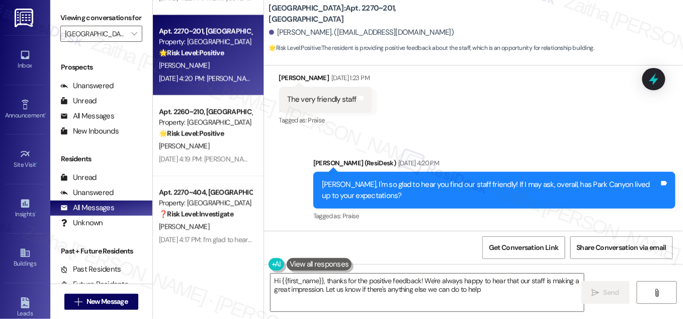
type textarea "Hi {{first_name}}, thanks for the positive feedback! We're always happy to hear…"
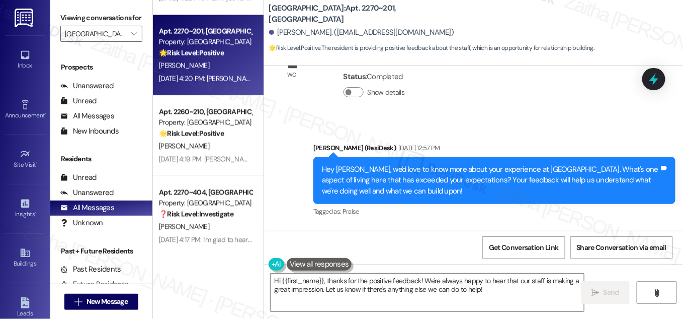
scroll to position [895, 0]
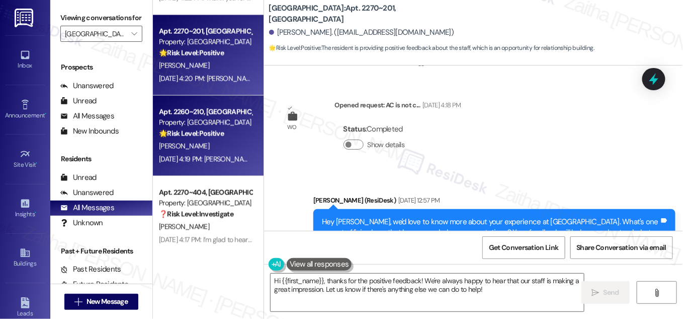
click at [209, 138] on div "🌟 Risk Level: Positive The resident is responding to a request for feedback and…" at bounding box center [205, 133] width 93 height 11
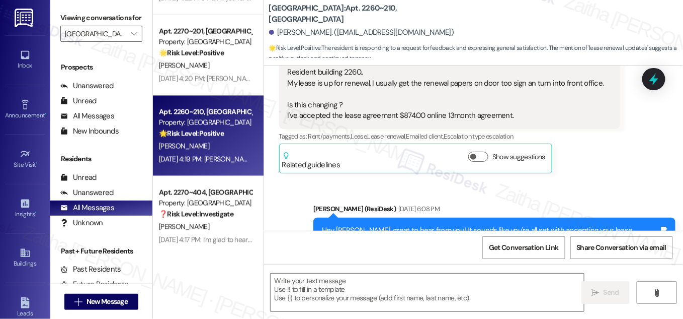
type textarea "Fetching suggested responses. Please feel free to read through the conversation…"
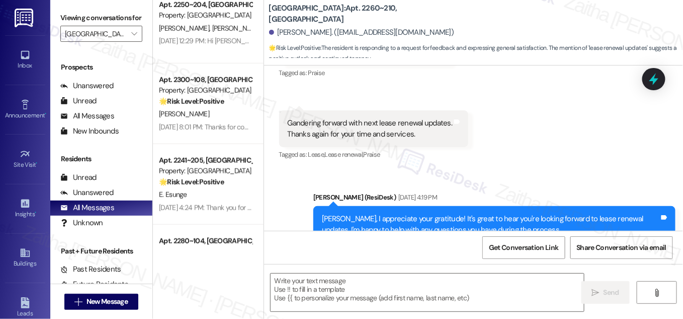
scroll to position [228, 0]
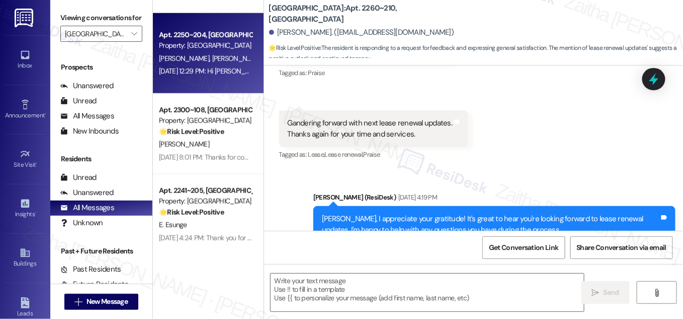
click at [238, 56] on div "O. Mendez J. Hernandez" at bounding box center [205, 58] width 95 height 13
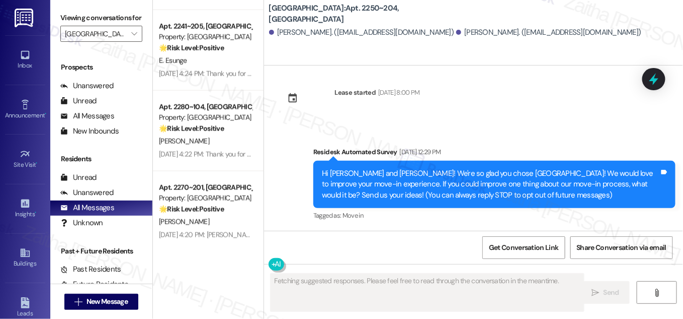
scroll to position [412, 0]
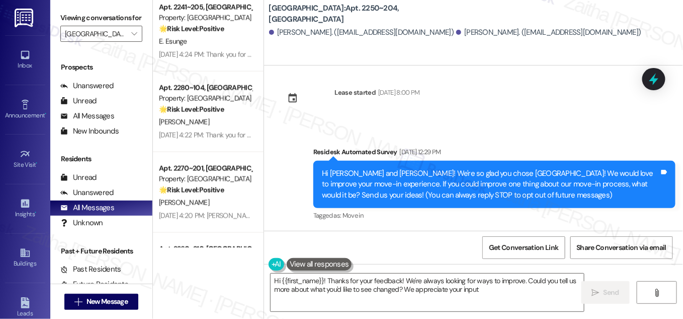
type textarea "Hi {{first_name}}! Thanks for your feedback! We're always looking for ways to i…"
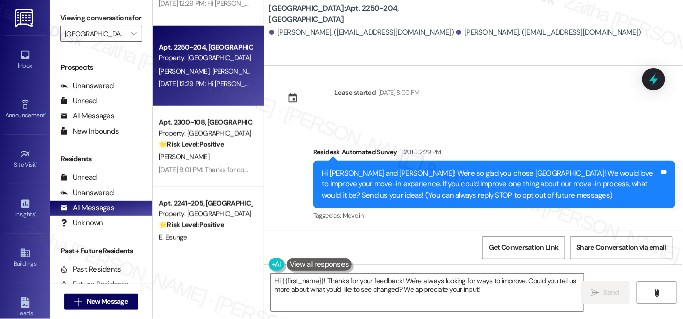
scroll to position [137, 0]
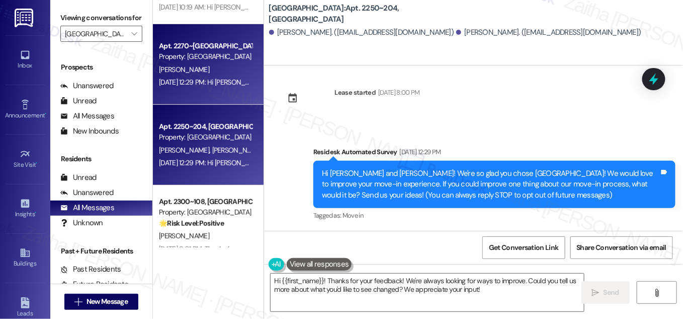
click at [212, 65] on div "P. Oakes" at bounding box center [205, 69] width 95 height 13
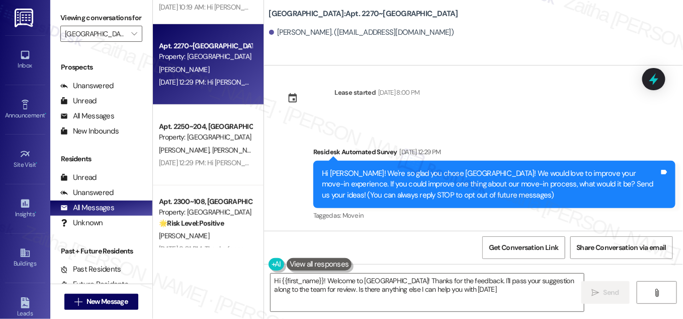
type textarea "Hi {{first_name}}! Welcome to Park Canyon! Thanks for the feedback. I'll pass y…"
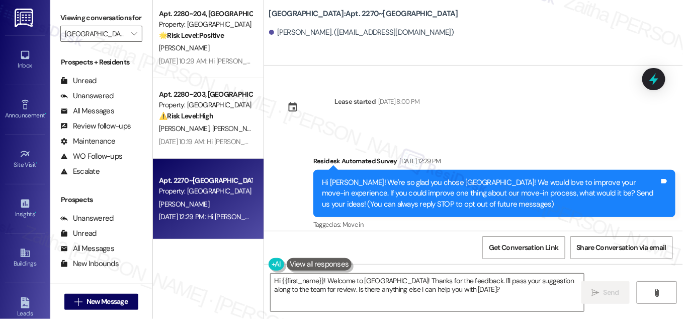
scroll to position [0, 0]
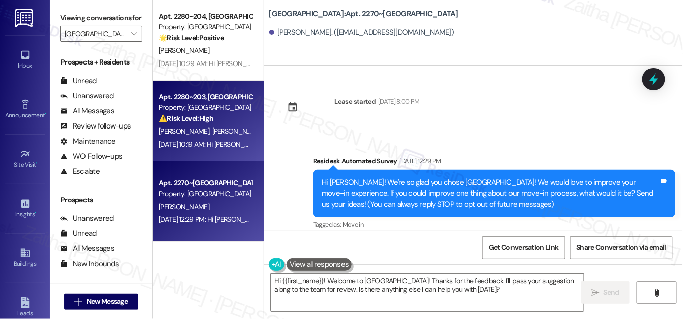
click at [229, 128] on div "B. Rendon I. Orellana" at bounding box center [205, 131] width 95 height 13
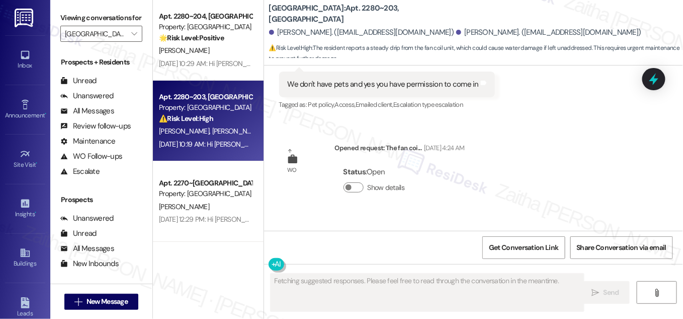
scroll to position [1144, 0]
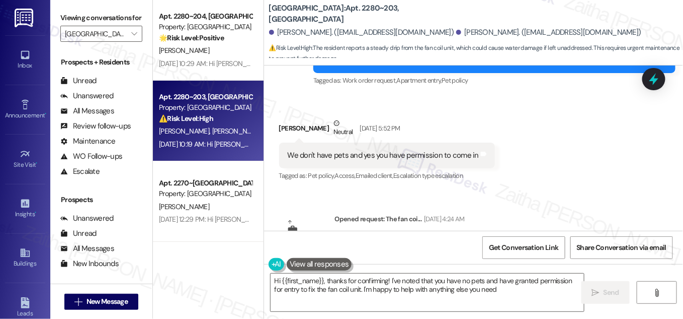
type textarea "Hi {{first_name}}, thanks for confirming! I've noted that you have no pets and …"
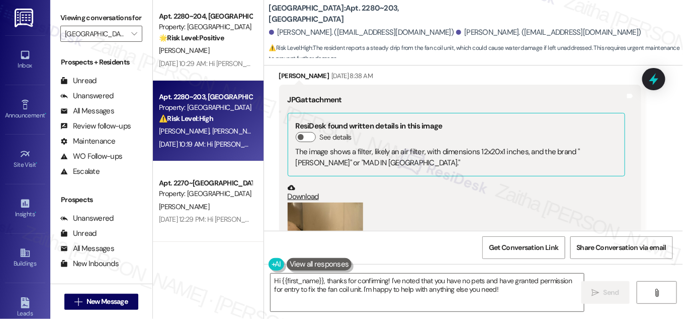
scroll to position [458, 0]
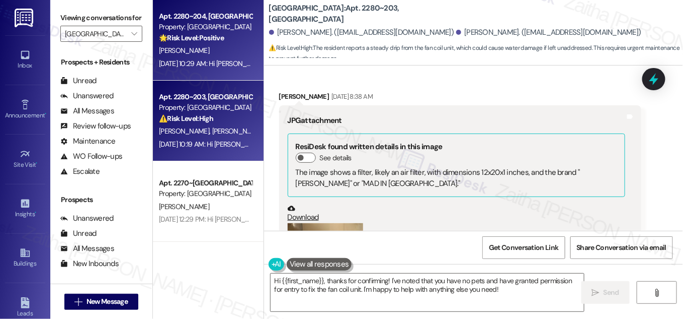
click at [213, 52] on div "W. Brackett" at bounding box center [205, 50] width 95 height 13
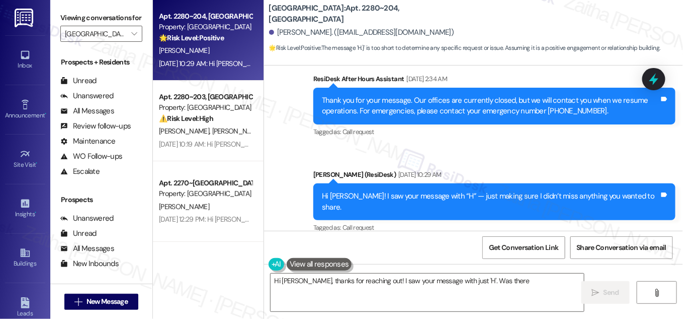
scroll to position [188, 0]
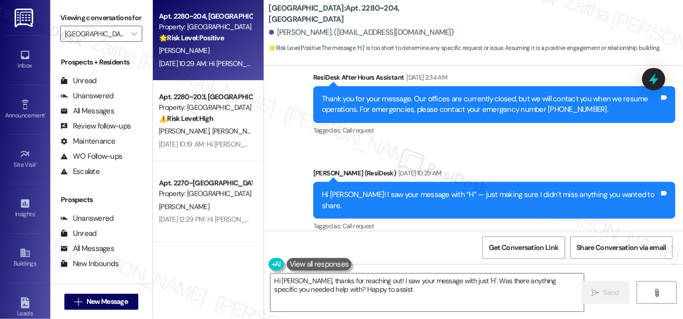
type textarea "Hi Wesley, thanks for reaching out! I saw your message with just 'H'. Was there…"
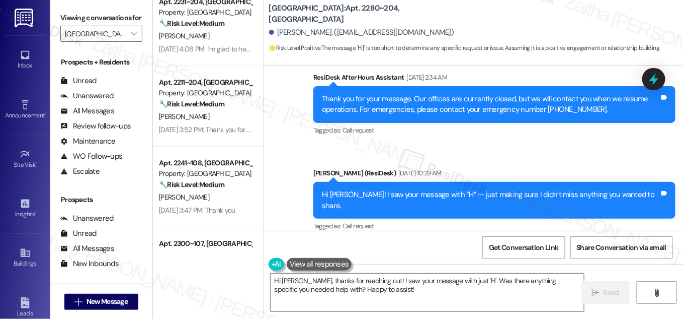
scroll to position [1052, 0]
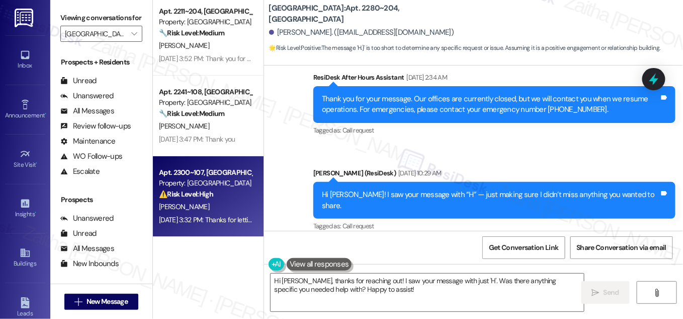
click at [206, 195] on strong "⚠️ Risk Level: High" at bounding box center [186, 193] width 54 height 9
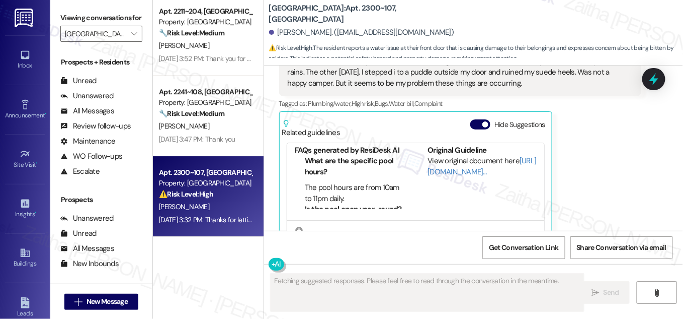
scroll to position [20, 0]
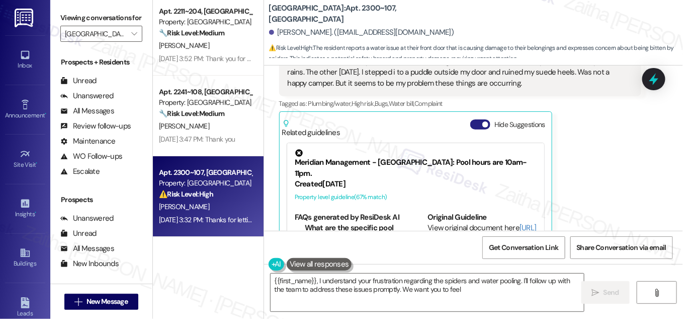
click at [472, 126] on button "Hide Suggestions" at bounding box center [481, 124] width 20 height 10
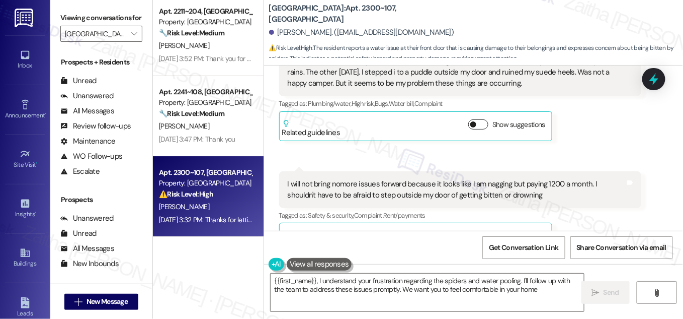
type textarea "{{first_name}}, I understand your frustration regarding the spiders and water p…"
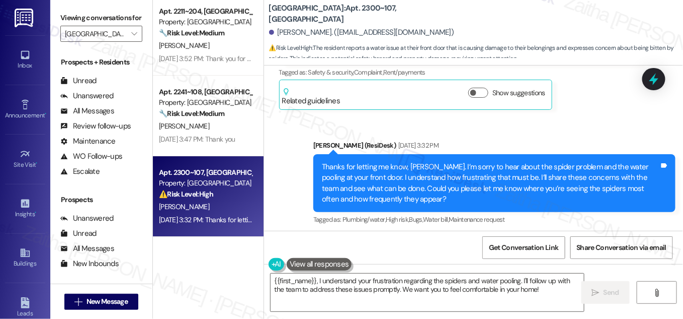
scroll to position [491, 0]
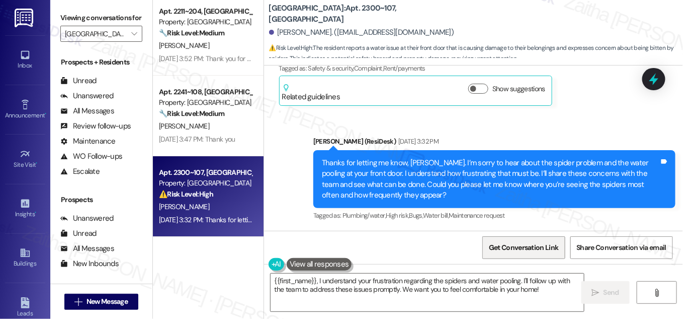
click at [498, 251] on span "Get Conversation Link" at bounding box center [523, 247] width 69 height 11
click at [126, 42] on button "" at bounding box center [134, 34] width 16 height 16
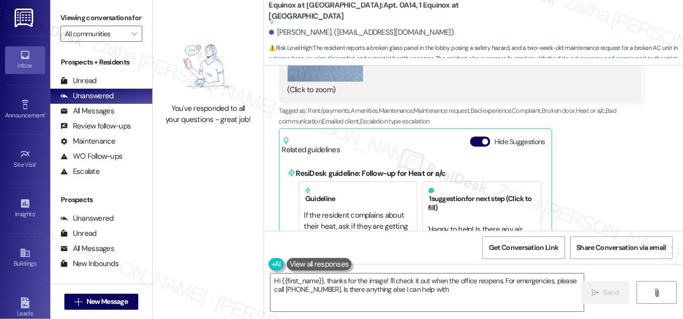
type textarea "Hi {{first_name}}, thanks for the image! I'll check it out when the office reop…"
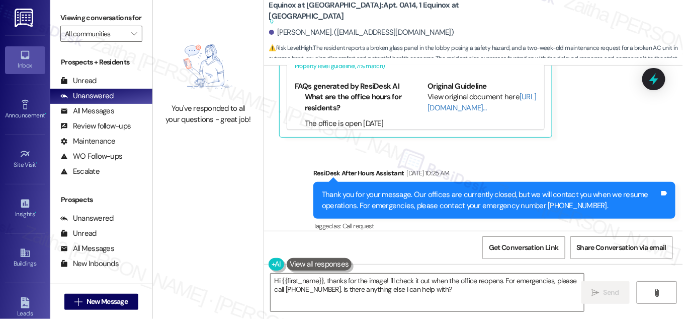
scroll to position [3105, 0]
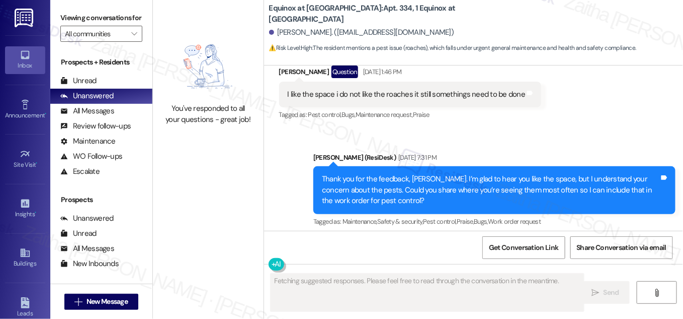
scroll to position [491, 0]
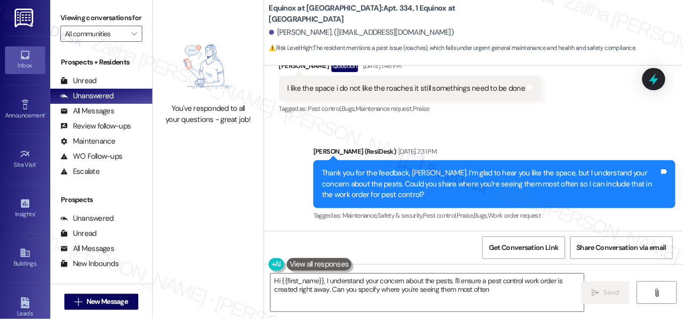
type textarea "Hi {{first_name}}, I understand your concern about the pests. I'll ensure a pes…"
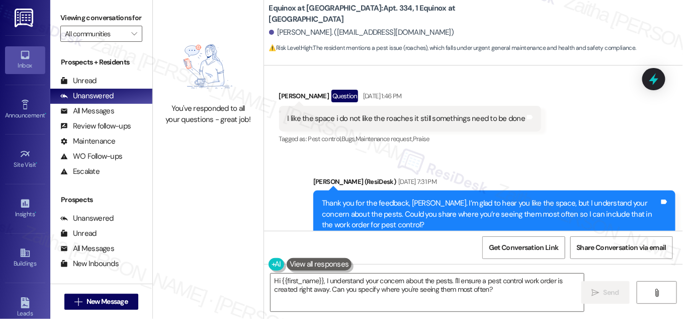
scroll to position [445, 0]
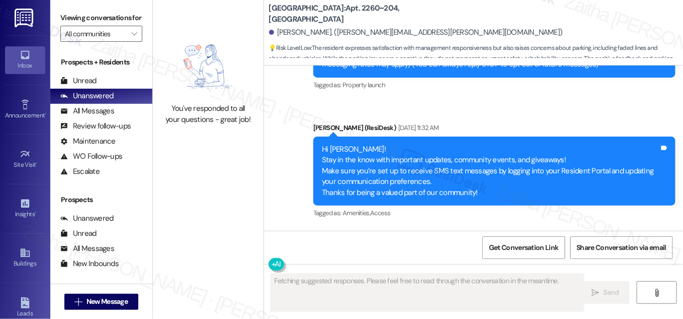
type textarea "Fetching suggested responses. Please feel free to read through the conversation…"
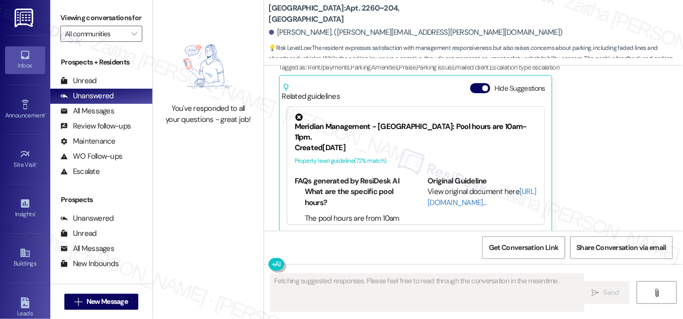
scroll to position [2040, 0]
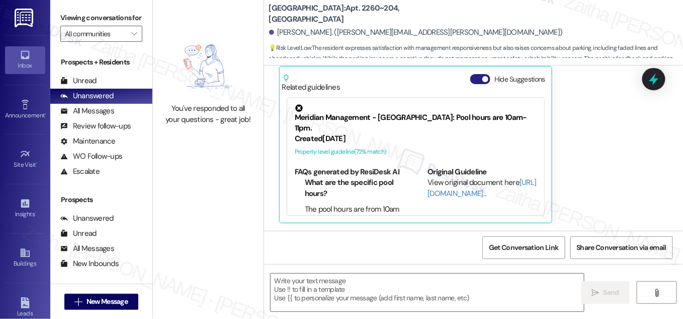
click at [471, 82] on div "Hide Suggestions" at bounding box center [510, 79] width 79 height 11
click at [474, 79] on button "Hide Suggestions" at bounding box center [481, 79] width 20 height 10
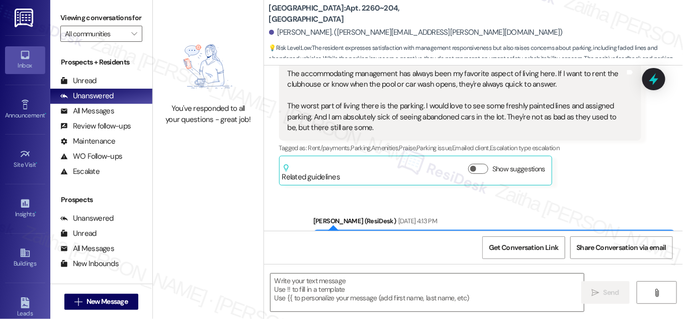
scroll to position [1925, 0]
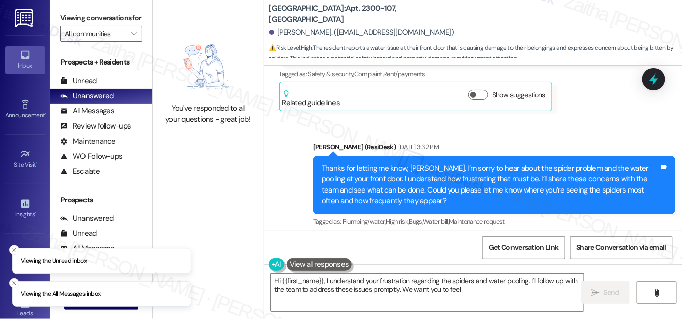
scroll to position [618, 0]
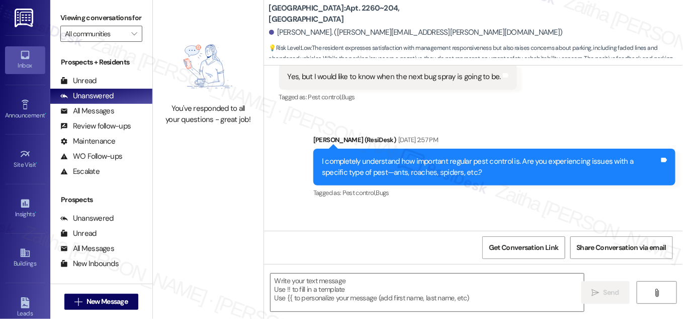
type textarea "Fetching suggested responses. Please feel free to read through the conversation…"
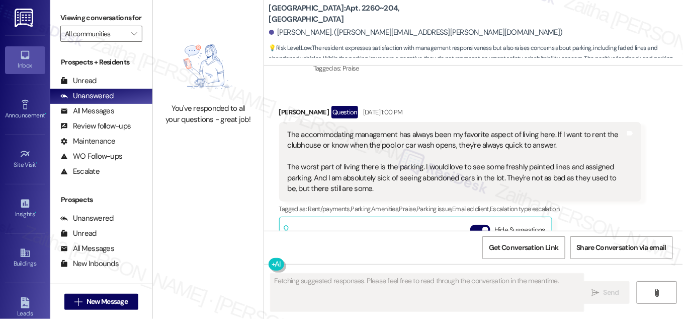
scroll to position [2040, 0]
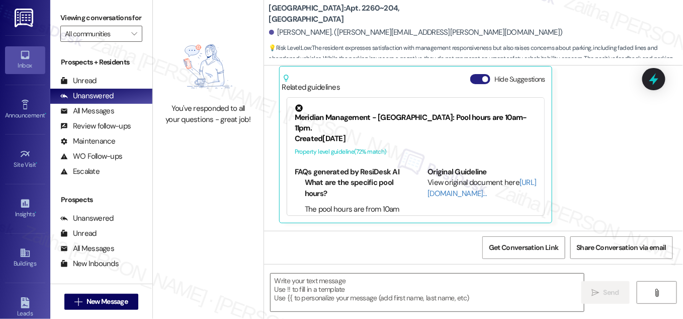
click at [477, 83] on button "Hide Suggestions" at bounding box center [481, 79] width 20 height 10
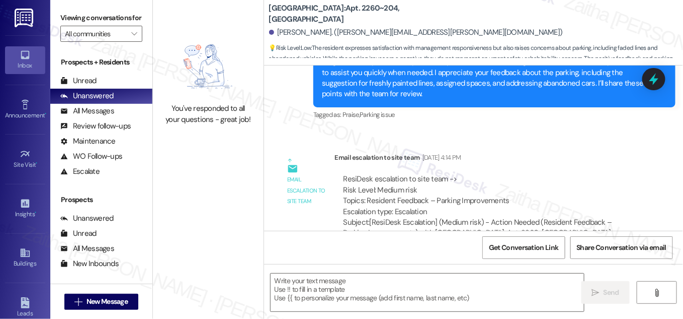
scroll to position [2154, 0]
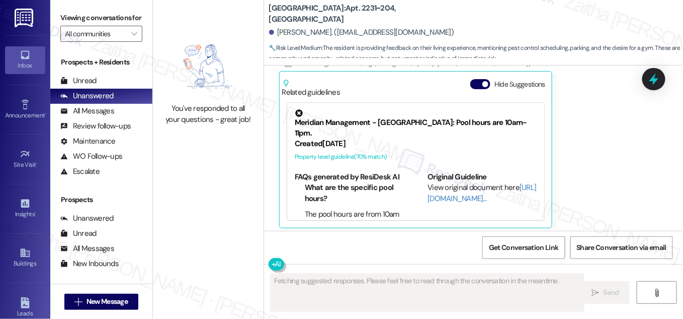
scroll to position [1159, 0]
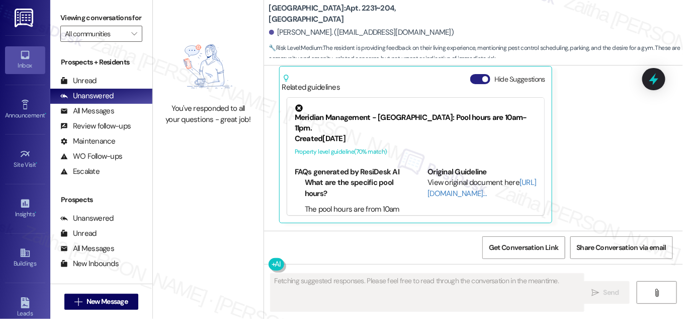
click at [475, 78] on button "Hide Suggestions" at bounding box center [481, 79] width 20 height 10
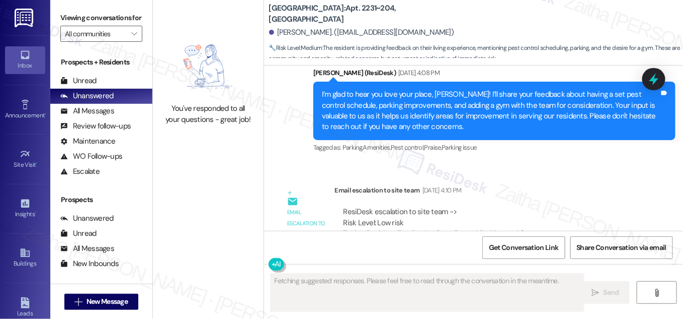
scroll to position [1273, 0]
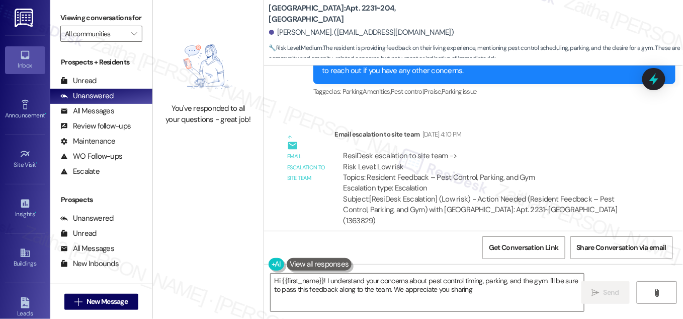
type textarea "Hi {{first_name}}! I understand your concerns about pest control timing, parkin…"
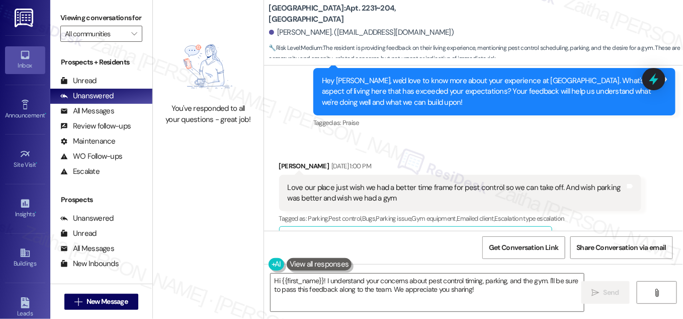
scroll to position [1091, 0]
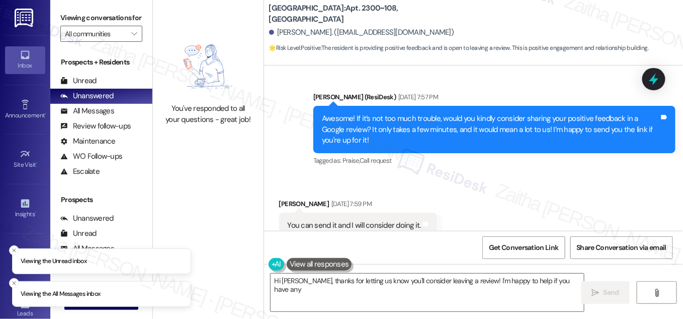
scroll to position [1081, 0]
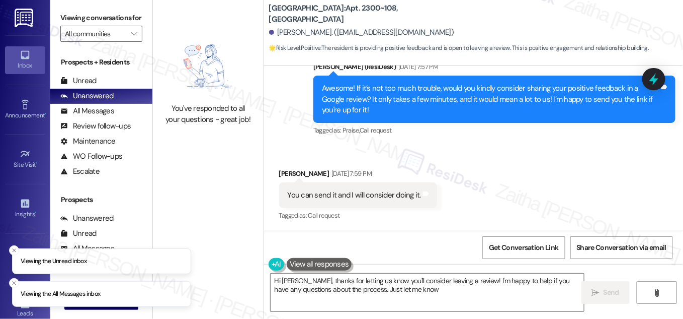
type textarea "Hi Neal, thanks for letting us know you'll consider leaving a review! I'm happy…"
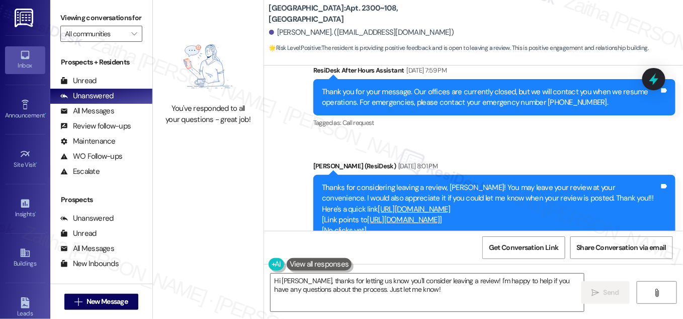
scroll to position [1305, 0]
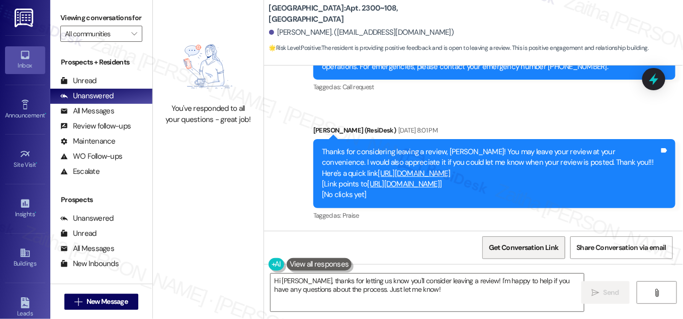
drag, startPoint x: 523, startPoint y: 247, endPoint x: 496, endPoint y: 240, distance: 28.1
click at [522, 247] on span "Get Conversation Link" at bounding box center [523, 247] width 69 height 11
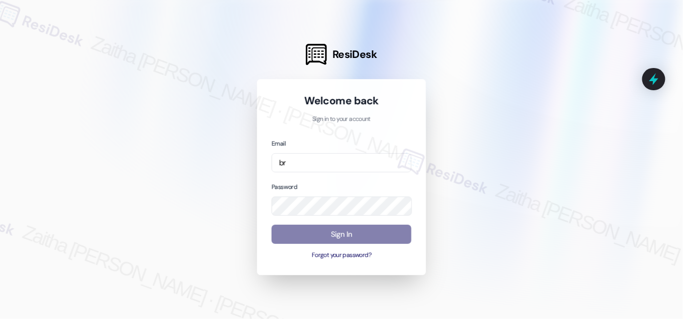
type input "b"
type input "automated-surveys-boyd_wilson-zaitha.mae.[PERSON_NAME]@boyd_[DOMAIN_NAME]"
